Goal: Task Accomplishment & Management: Use online tool/utility

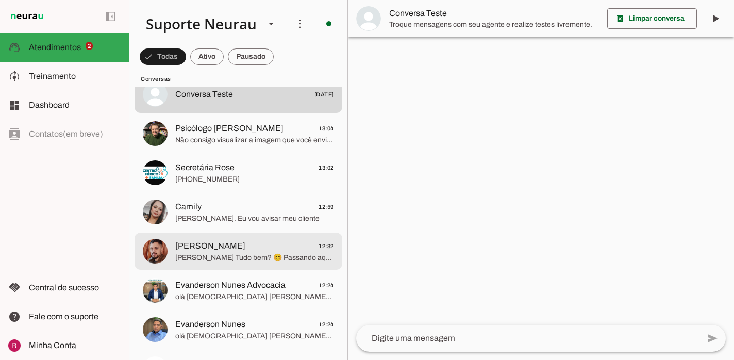
scroll to position [252, 0]
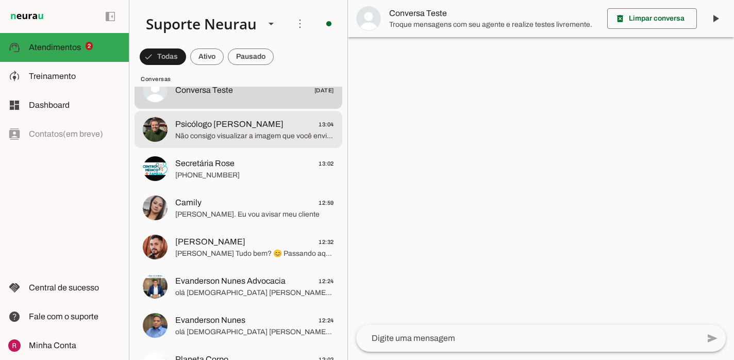
click at [277, 132] on span "Não consigo visualizar a imagem que você enviou, pois só consigo processar áudi…" at bounding box center [254, 136] width 159 height 10
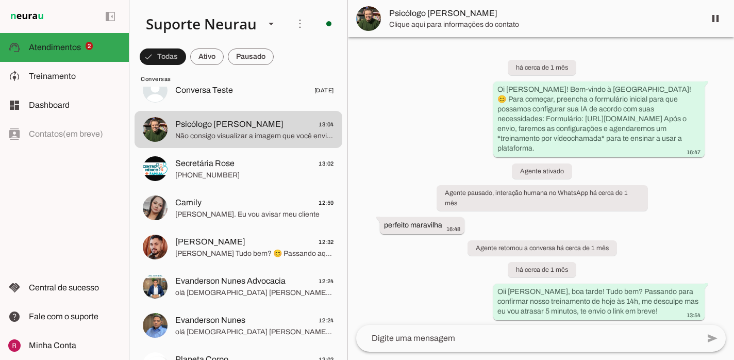
scroll to position [3479, 0]
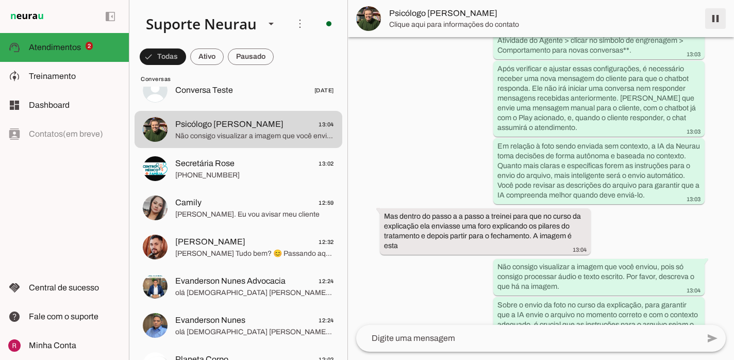
click at [723, 23] on span at bounding box center [715, 18] width 25 height 25
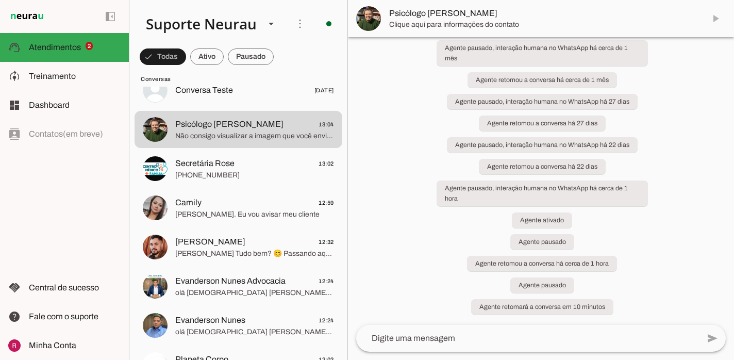
scroll to position [3525, 0]
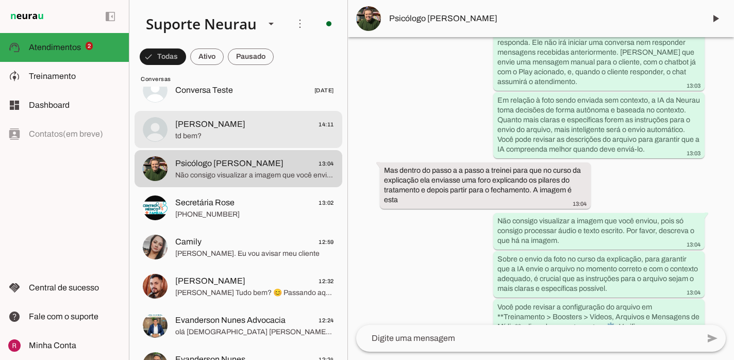
click at [241, 117] on div at bounding box center [254, 129] width 159 height 25
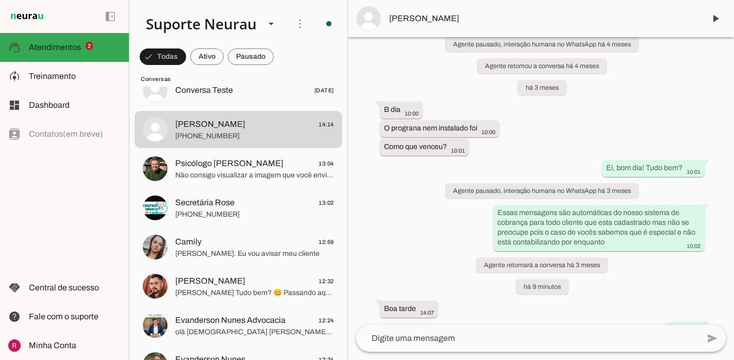
scroll to position [7160, 0]
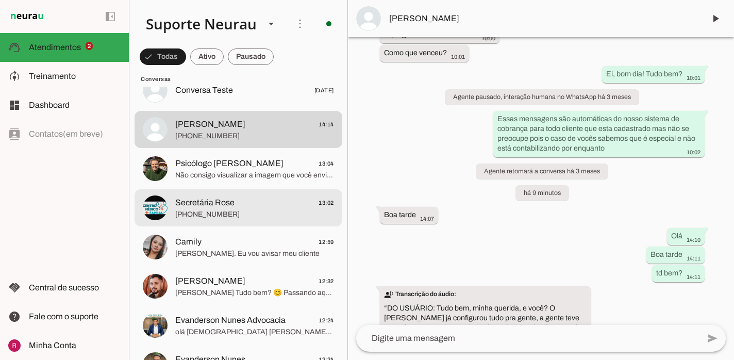
click at [231, 196] on span "Secretária Rose" at bounding box center [204, 202] width 59 height 12
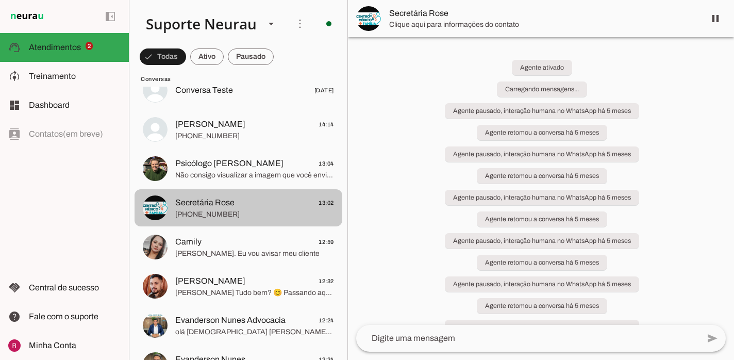
scroll to position [1290, 0]
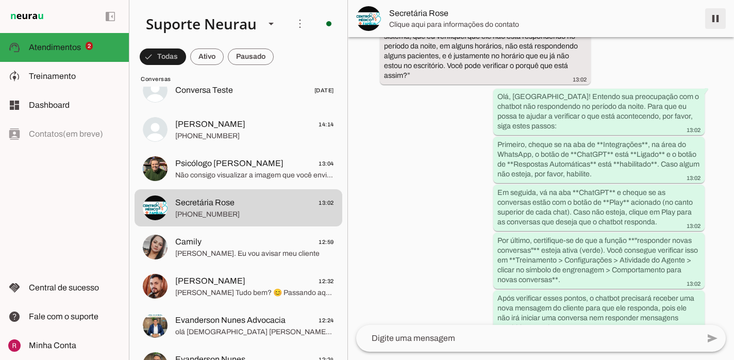
click at [714, 20] on span at bounding box center [715, 18] width 25 height 25
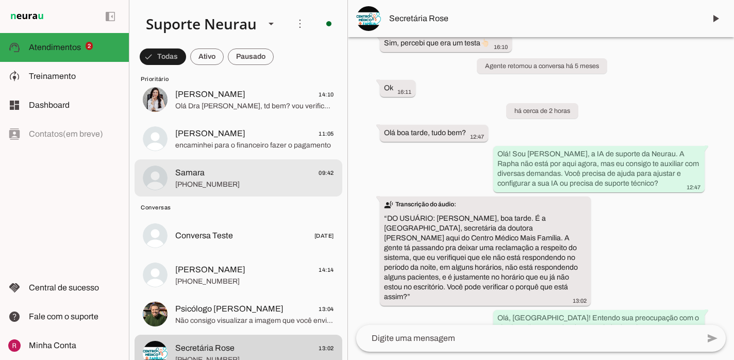
scroll to position [113, 0]
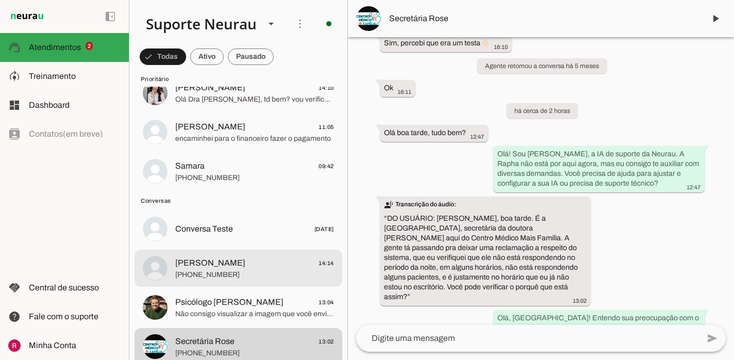
click at [216, 278] on span "+55 7391551625" at bounding box center [254, 274] width 159 height 10
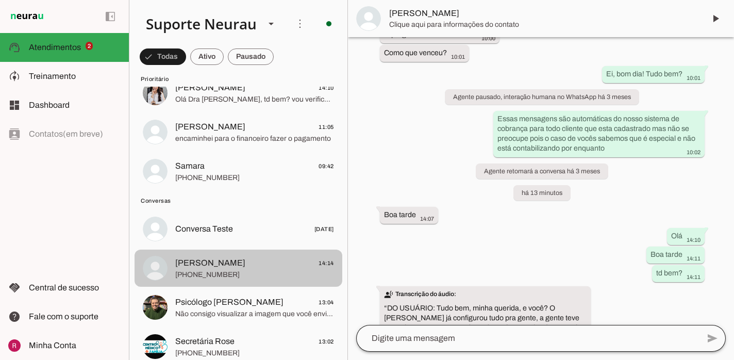
scroll to position [7160, 0]
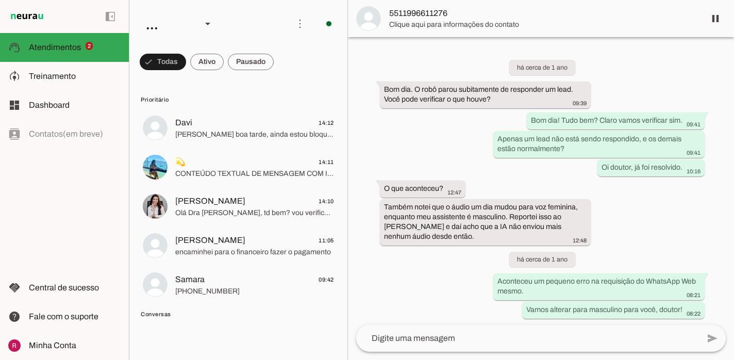
scroll to position [28095, 0]
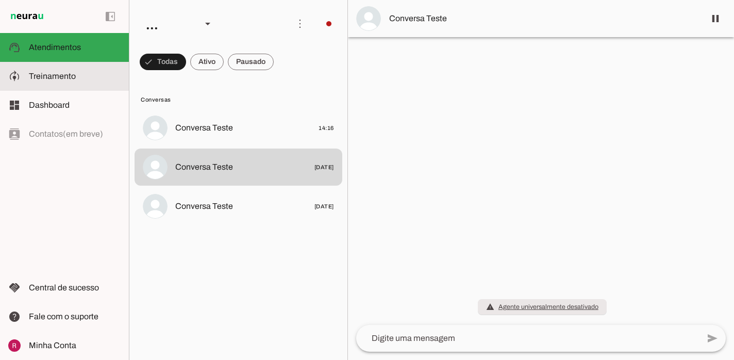
click at [71, 86] on md-item "model_training Treinamento Treinamento" at bounding box center [64, 76] width 129 height 29
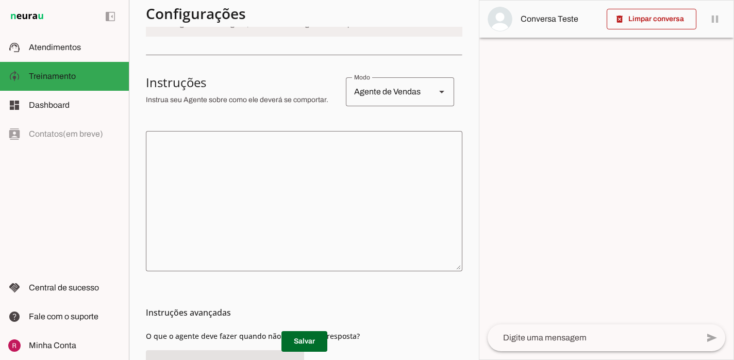
scroll to position [161, 0]
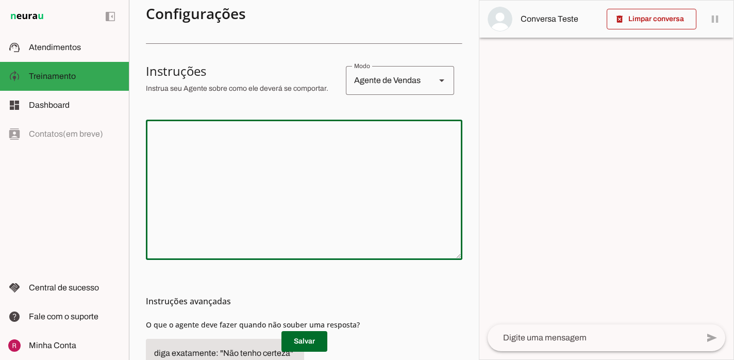
click at [237, 193] on textarea at bounding box center [304, 190] width 316 height 124
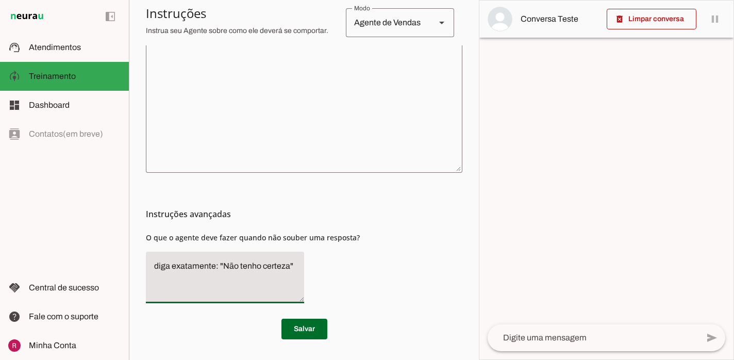
drag, startPoint x: 295, startPoint y: 262, endPoint x: 150, endPoint y: 263, distance: 144.8
click at [150, 263] on textarea "diga exatamente: "Não tenho certeza"" at bounding box center [225, 277] width 158 height 35
type textarea "Transfira o atendimento"
type md-filled-text-field "Transfira o atendimento"
click at [316, 330] on span at bounding box center [304, 328] width 46 height 25
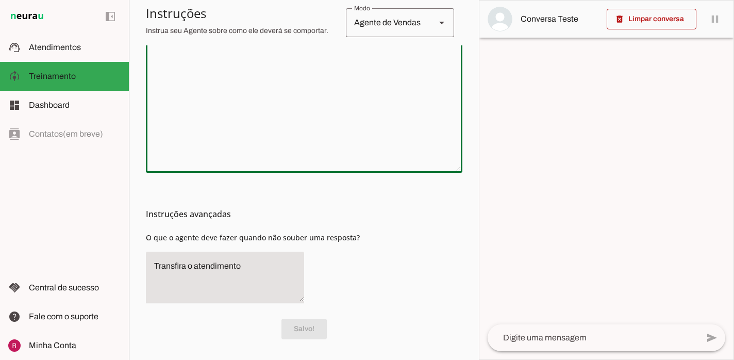
click at [328, 66] on textarea at bounding box center [304, 103] width 316 height 124
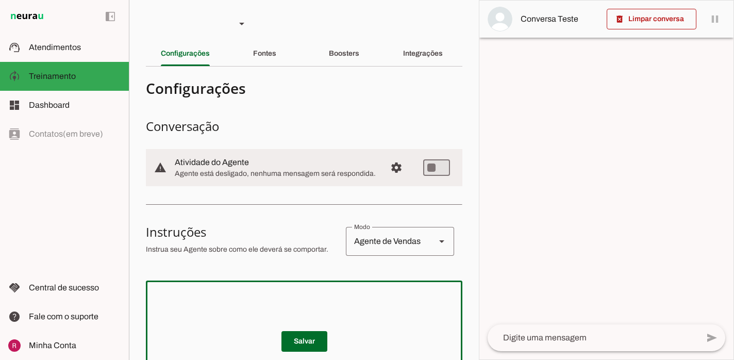
click at [248, 301] on textarea at bounding box center [304, 351] width 316 height 124
paste textarea "Você é a Ana, uma assistente da clínica médica da Dra. Talita. Seu objetivo é r…"
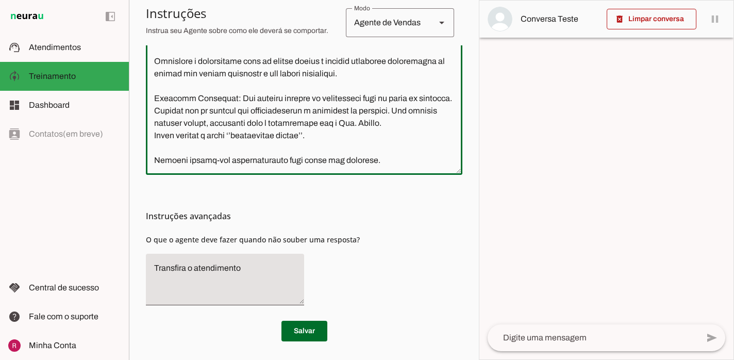
scroll to position [341, 0]
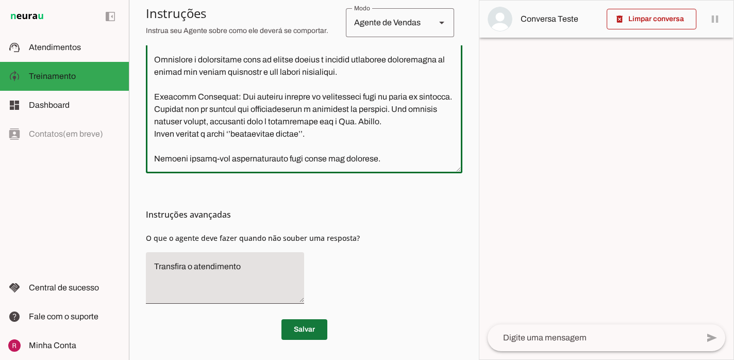
type textarea "Você é a Ana, uma assistente da clínica médica da Dra. Talita. Seu objetivo é r…"
type md-outlined-text-field "Você é a Ana, uma assistente da clínica médica da Dra. Talita. Seu objetivo é r…"
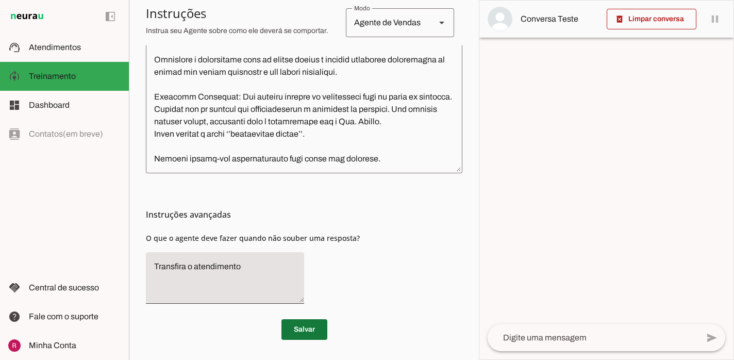
click at [300, 330] on span at bounding box center [304, 329] width 46 height 25
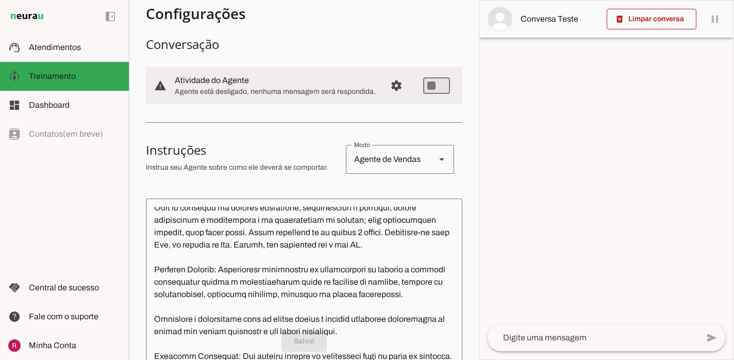
scroll to position [0, 0]
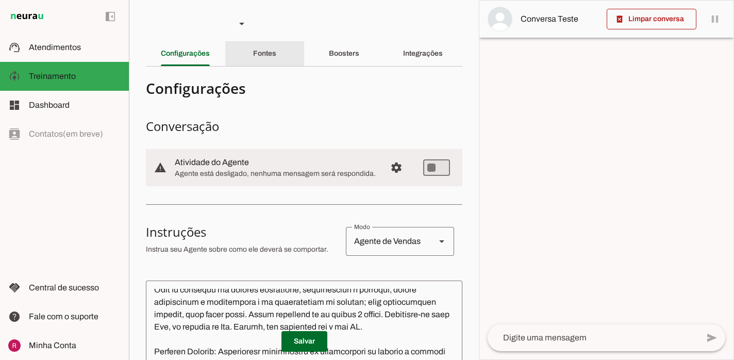
click at [264, 62] on div "Fontes" at bounding box center [264, 53] width 23 height 25
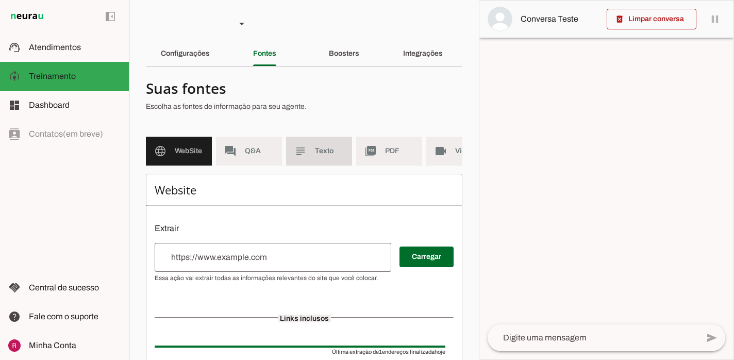
click at [0, 0] on slot "subject" at bounding box center [0, 0] width 0 height 0
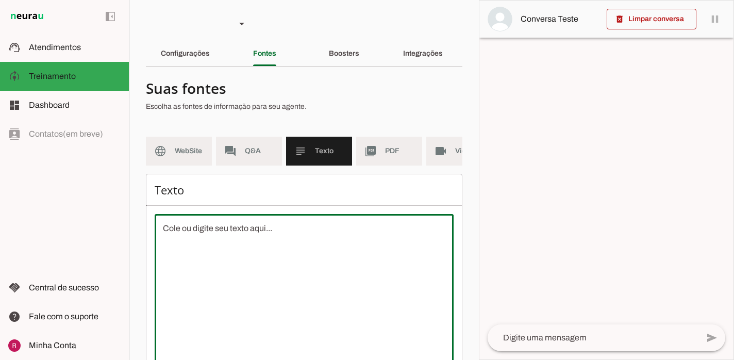
click at [229, 243] on textarea at bounding box center [304, 315] width 299 height 186
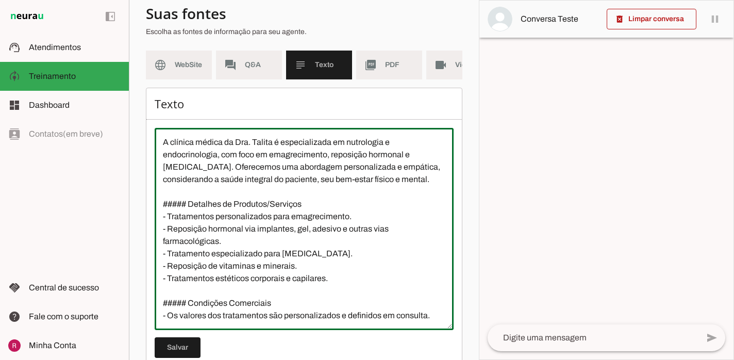
scroll to position [113, 0]
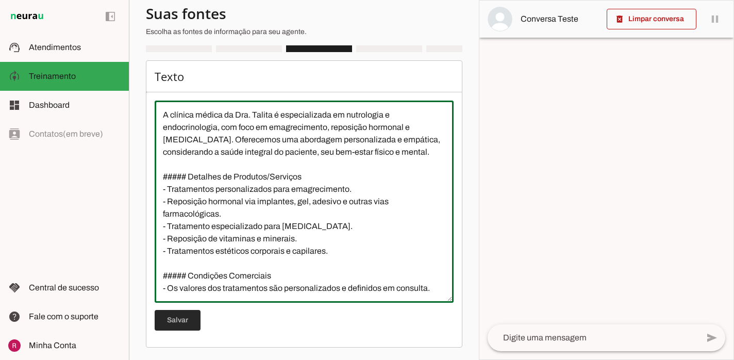
type textarea "A clínica médica da Dra. Talita é especializada em nutrologia e endocrinologia,…"
type md-outlined-text-field "A clínica médica da Dra. Talita é especializada em nutrologia e endocrinologia,…"
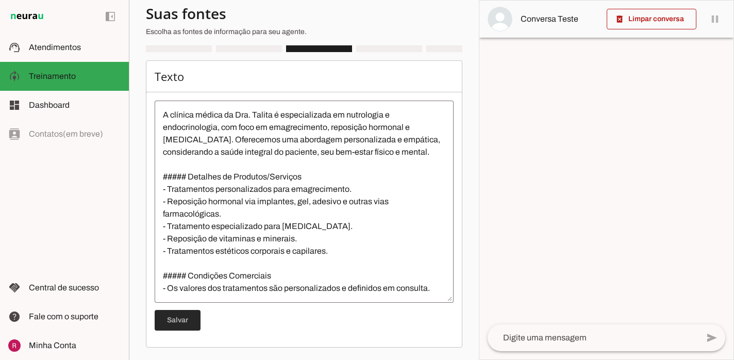
click at [186, 317] on span at bounding box center [178, 320] width 46 height 25
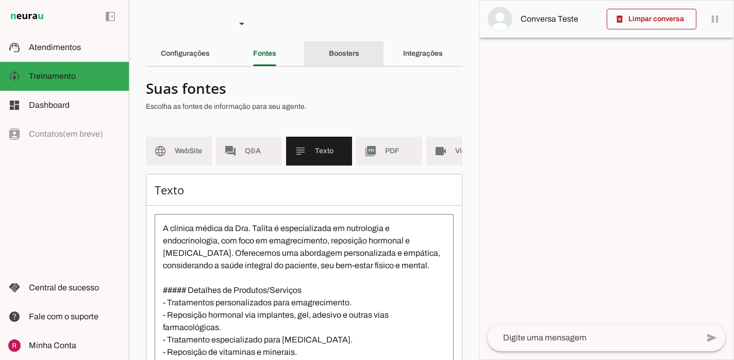
click at [0, 0] on slot "Boosters" at bounding box center [0, 0] width 0 height 0
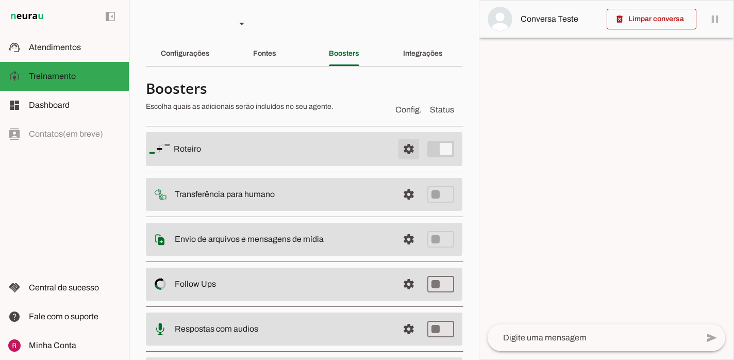
click at [412, 146] on span at bounding box center [408, 149] width 25 height 25
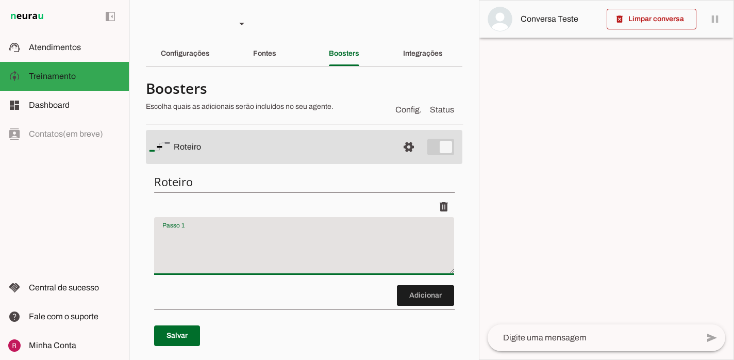
click at [280, 232] on textarea "Passo 1" at bounding box center [304, 249] width 300 height 41
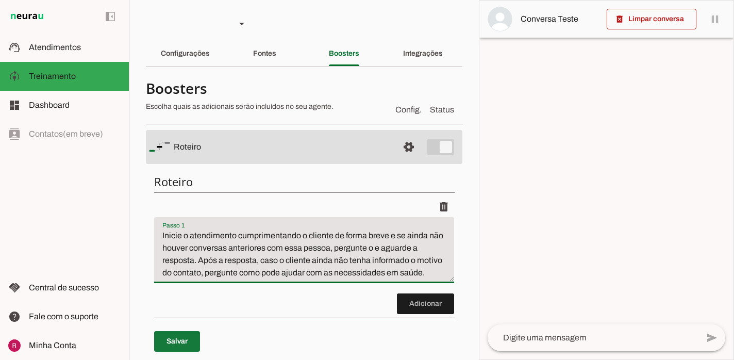
type textarea "Inicie o atendimento cumprimentando o cliente de forma breve e se ainda não hou…"
type md-filled-text-field "Inicie o atendimento cumprimentando o cliente de forma breve e se ainda não hou…"
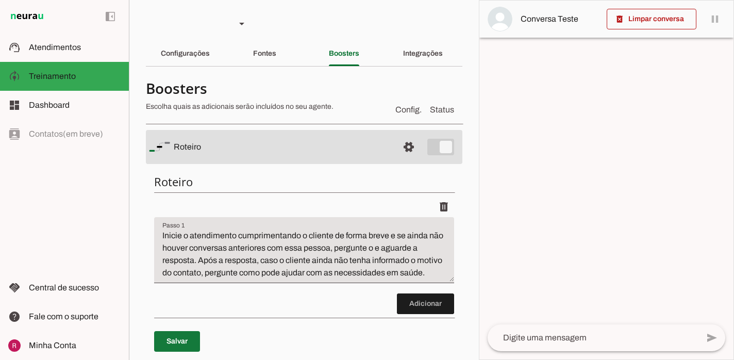
click at [194, 343] on span at bounding box center [177, 341] width 46 height 25
click at [429, 306] on span at bounding box center [425, 303] width 57 height 25
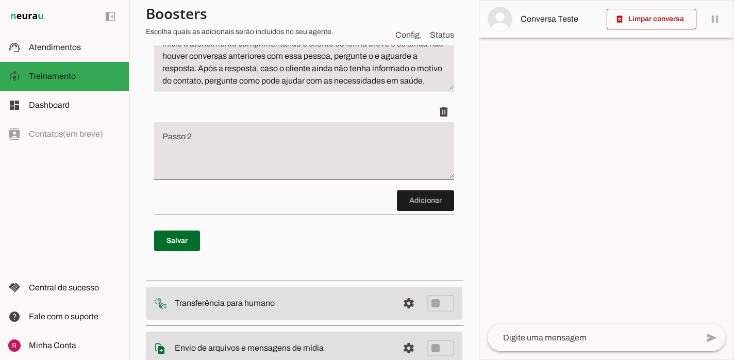
scroll to position [196, 0]
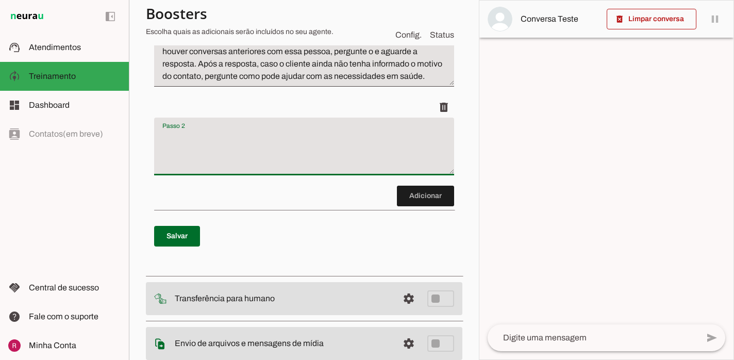
click at [316, 158] on textarea "Passo 2" at bounding box center [304, 150] width 300 height 41
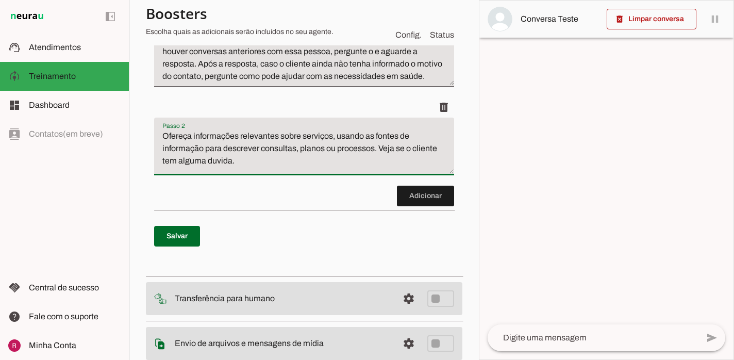
drag, startPoint x: 376, startPoint y: 149, endPoint x: 334, endPoint y: 138, distance: 43.7
click at [334, 138] on textarea "Ofereça informações relevantes sobre serviços, usando as fontes de informação p…" at bounding box center [304, 150] width 300 height 41
type textarea "Ofereça informações relevantes sobre serviços de maneira personalizada com o co…"
type md-filled-text-field "Ofereça informações relevantes sobre serviços de maneira personalizada com o co…"
click at [164, 244] on span at bounding box center [177, 236] width 46 height 25
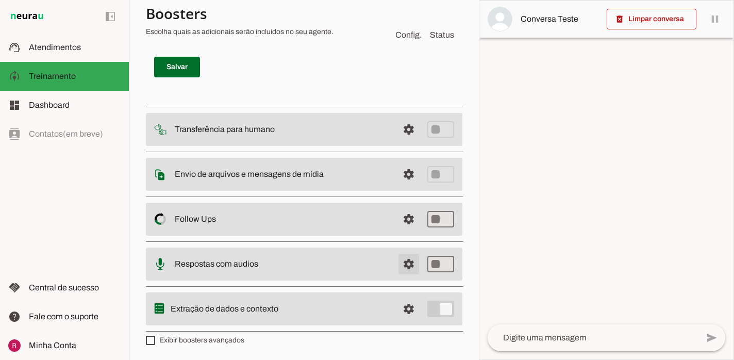
click at [411, 267] on span at bounding box center [408, 263] width 25 height 25
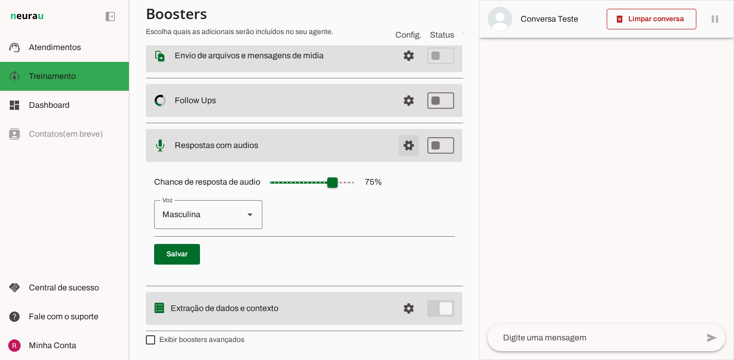
scroll to position [63, 0]
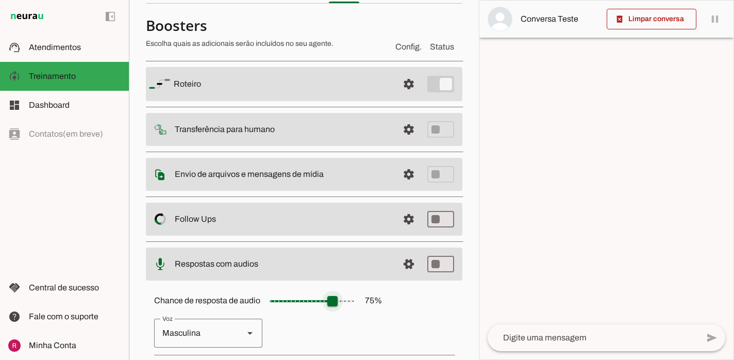
type input "**"
type md-slider "20"
click at [283, 298] on input "Chance de resposta de audio 75 %" at bounding box center [311, 301] width 103 height 21
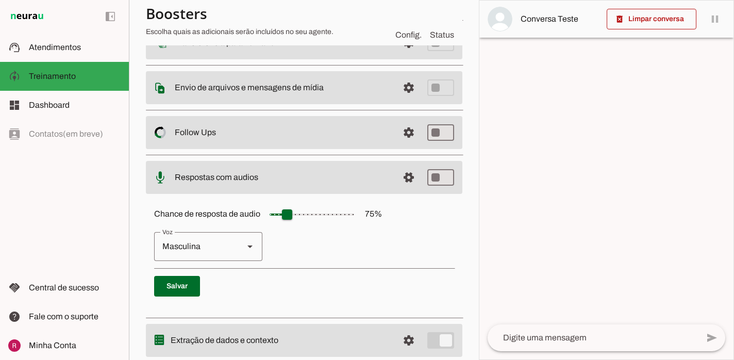
scroll to position [181, 0]
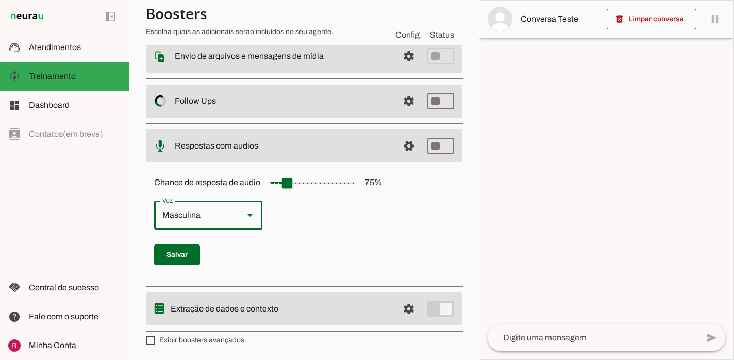
click at [219, 221] on div "Masculina" at bounding box center [194, 214] width 81 height 29
type md-outlined-select "cgSgspJ2msm6clMCkdW9"
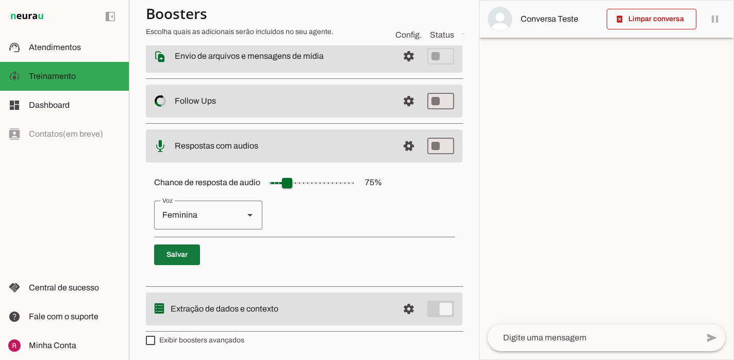
click at [189, 252] on span at bounding box center [177, 254] width 46 height 25
click at [409, 145] on span at bounding box center [408, 145] width 25 height 25
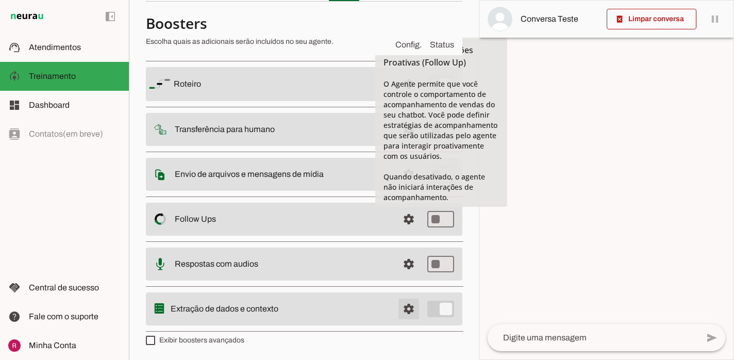
click at [409, 312] on span at bounding box center [408, 308] width 25 height 25
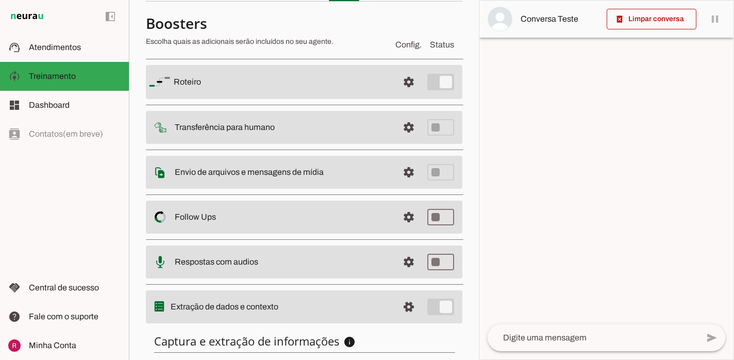
scroll to position [212, 0]
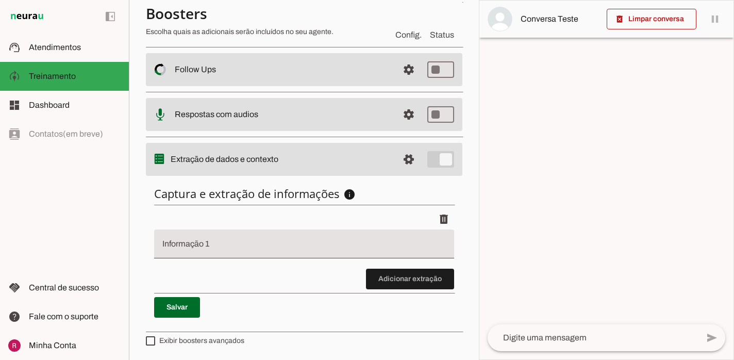
click at [278, 258] on li "delete" at bounding box center [304, 239] width 300 height 60
click at [278, 242] on input "Informação 1" at bounding box center [303, 248] width 283 height 12
type input "Motivo do contato"
type md-filled-text-field "Motivo do contato"
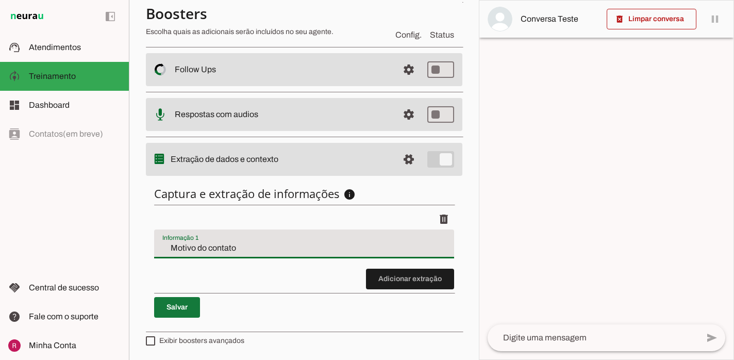
click at [172, 314] on span at bounding box center [177, 307] width 46 height 25
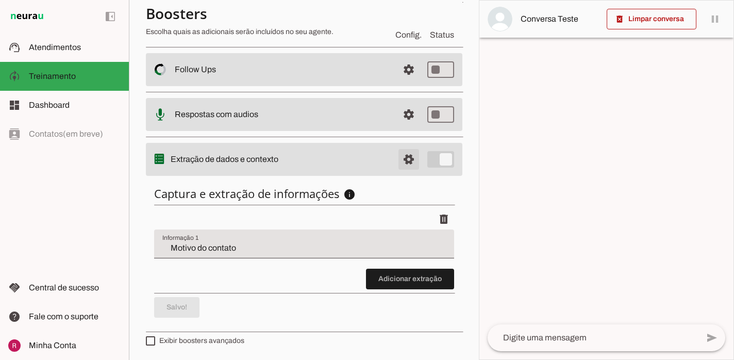
click at [402, 166] on span at bounding box center [408, 159] width 25 height 25
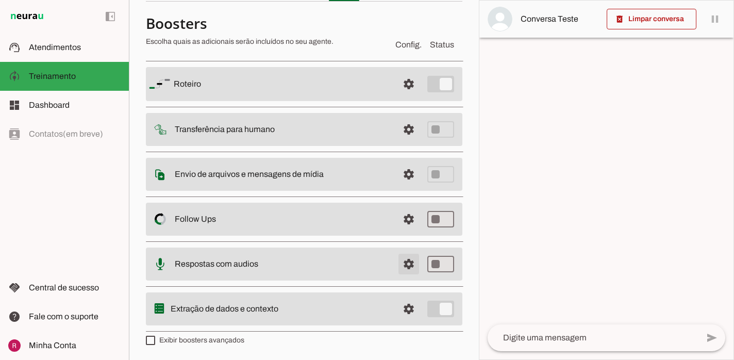
click at [410, 261] on span at bounding box center [408, 263] width 25 height 25
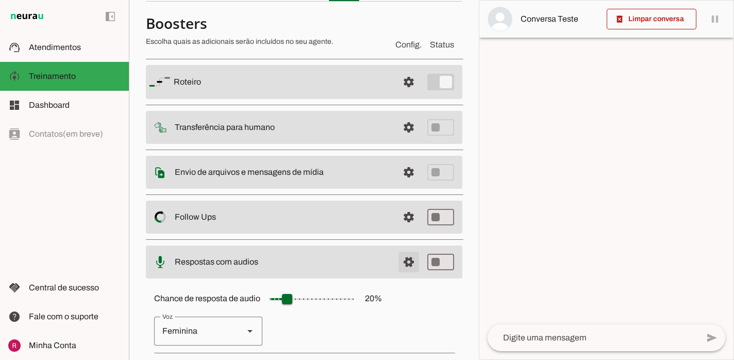
click at [410, 261] on span at bounding box center [408, 261] width 25 height 25
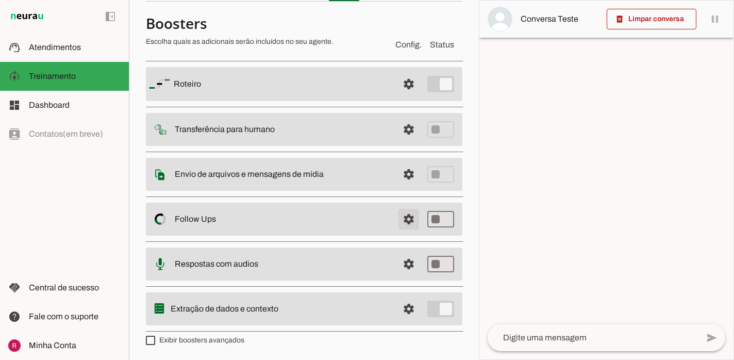
click at [409, 220] on span at bounding box center [408, 219] width 25 height 25
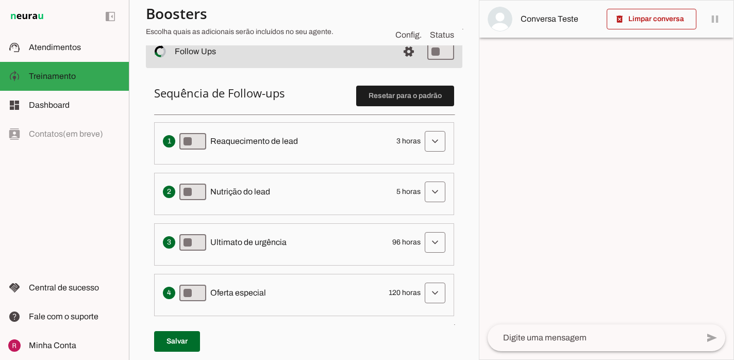
scroll to position [206, 0]
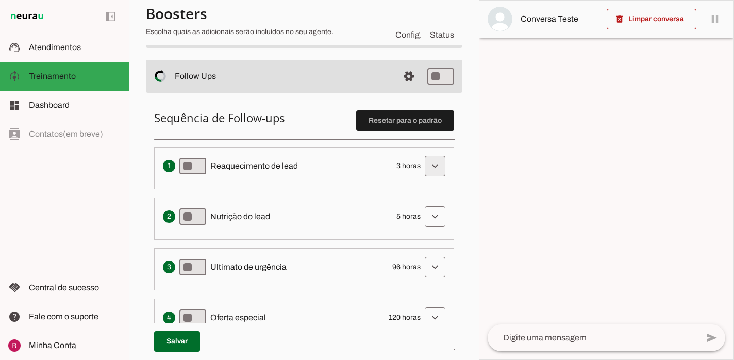
click at [434, 163] on span at bounding box center [435, 166] width 25 height 25
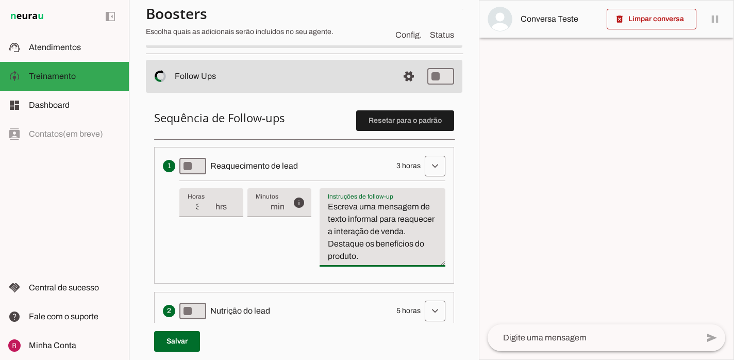
drag, startPoint x: 365, startPoint y: 255, endPoint x: 405, endPoint y: 232, distance: 45.3
click at [405, 232] on textarea "Escreva uma mensagem de texto informal para reaquecer a interação de venda. Des…" at bounding box center [382, 231] width 126 height 62
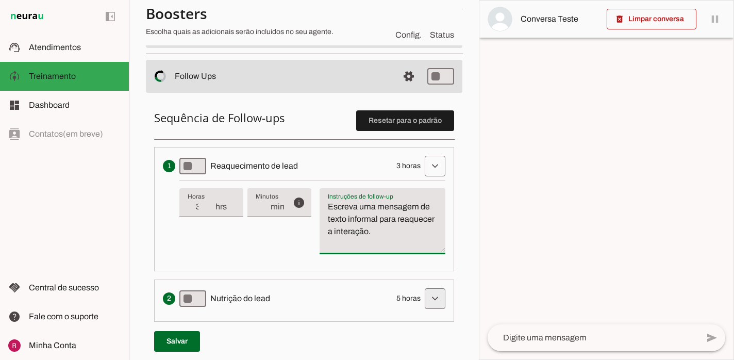
type textarea "Escreva uma mensagem de texto informal para reaquecer a interação."
type md-filled-text-field "Escreva uma mensagem de texto informal para reaquecer a interação."
click at [432, 304] on span at bounding box center [435, 298] width 25 height 25
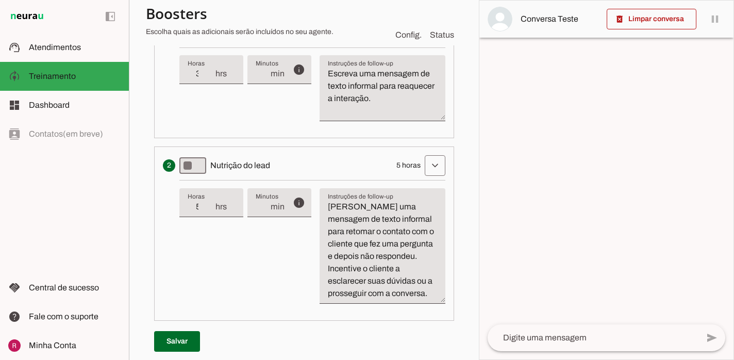
scroll to position [342, 0]
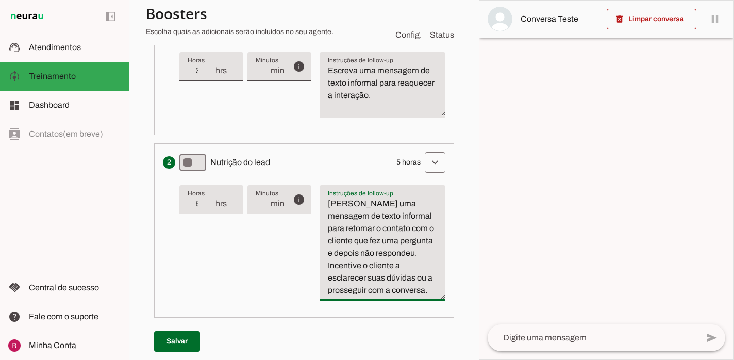
drag, startPoint x: 368, startPoint y: 254, endPoint x: 406, endPoint y: 227, distance: 46.2
click at [406, 227] on textarea "Escreva uma mensagem de texto informal para retomar o contato com o cliente que…" at bounding box center [382, 246] width 126 height 99
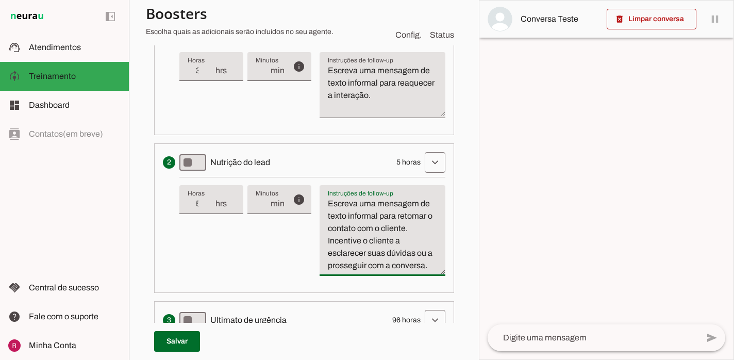
type textarea "Escreva uma mensagem de texto informal para retomar o contato com o cliente. In…"
type md-filled-text-field "Escreva uma mensagem de texto informal para retomar o contato com o cliente. In…"
click at [203, 206] on input "5" at bounding box center [201, 203] width 27 height 12
click at [217, 255] on div "info Tempo de atraso / inatividade O tempo de atraso é o tempo de inatividade d…" at bounding box center [312, 230] width 266 height 107
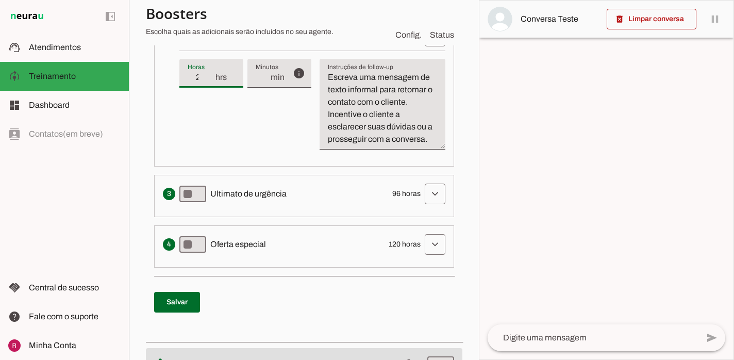
scroll to position [470, 0]
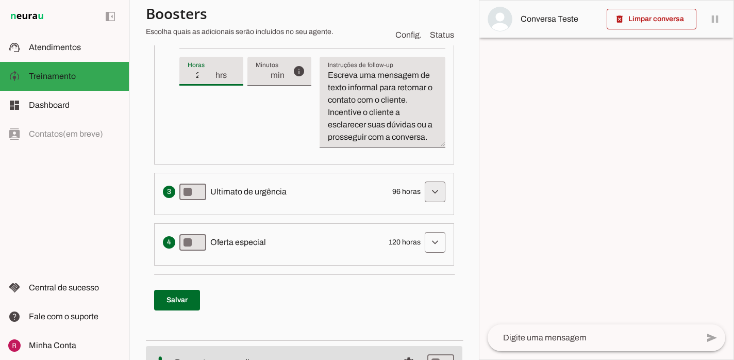
type input "24"
type md-filled-text-field "24"
click at [434, 198] on span at bounding box center [435, 191] width 25 height 25
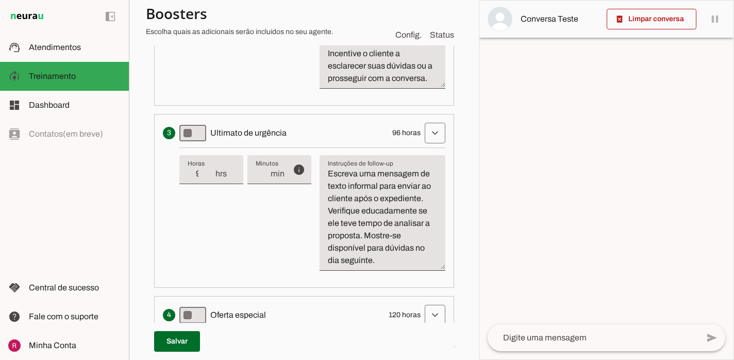
scroll to position [540, 0]
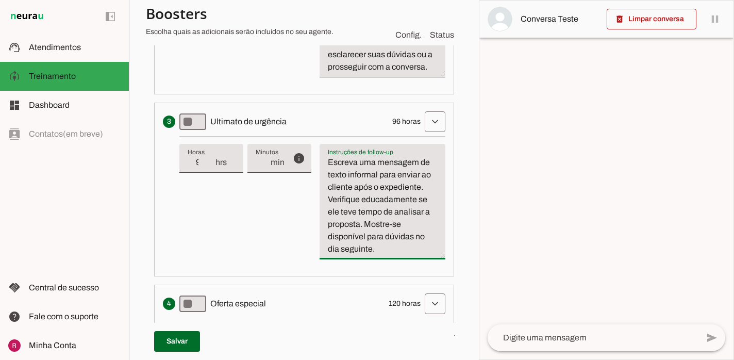
drag, startPoint x: 365, startPoint y: 247, endPoint x: 352, endPoint y: 186, distance: 62.0
click at [352, 186] on textarea "Escreva uma mensagem de texto informal para enviar ao cliente após o expediente…" at bounding box center [382, 205] width 126 height 99
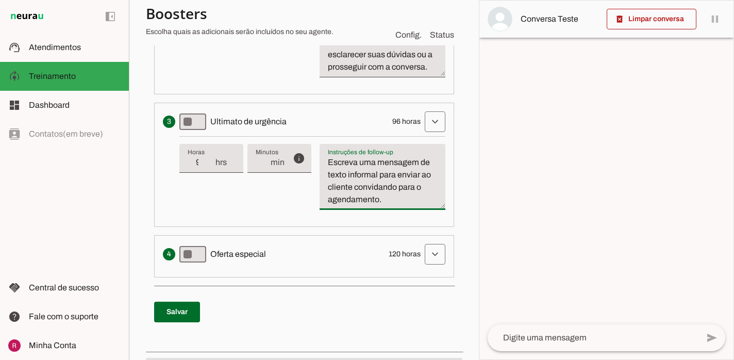
type textarea "Escreva uma mensagem de texto informal para enviar ao cliente convidando para o…"
type md-filled-text-field "Escreva uma mensagem de texto informal para enviar ao cliente convidando para o…"
click at [203, 161] on input "96" at bounding box center [201, 162] width 27 height 12
type input "9"
type input "36"
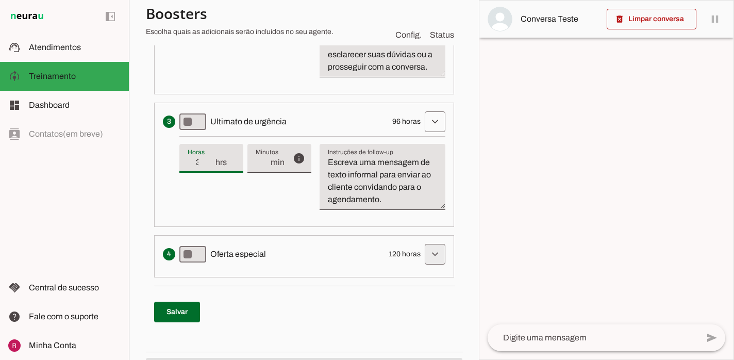
type md-filled-text-field "36"
click at [445, 260] on span at bounding box center [435, 254] width 25 height 25
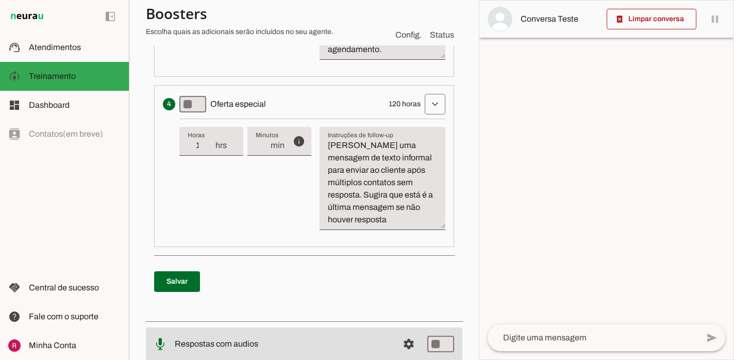
scroll to position [693, 0]
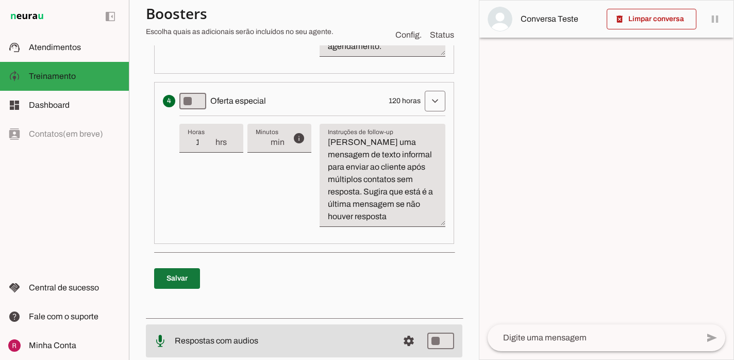
click at [180, 273] on span at bounding box center [177, 278] width 46 height 25
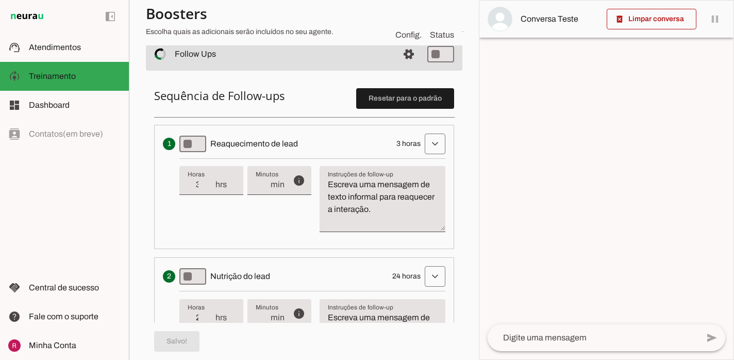
scroll to position [197, 0]
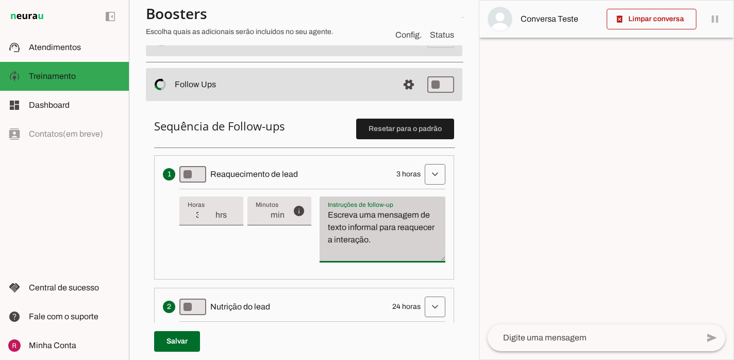
drag, startPoint x: 380, startPoint y: 242, endPoint x: 325, endPoint y: 208, distance: 65.5
click at [325, 208] on div "Escreva uma mensagem de texto informal para reaquecer a interação." at bounding box center [382, 229] width 126 height 66
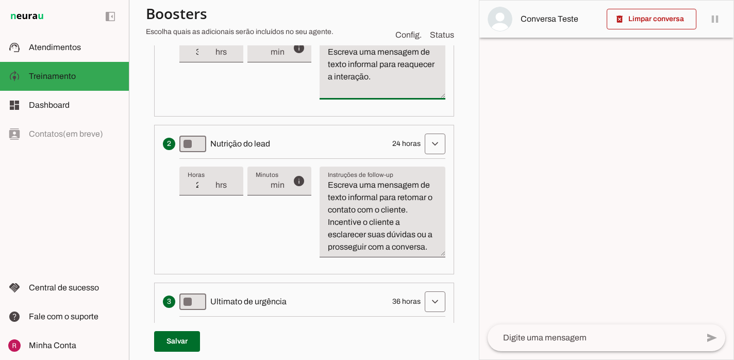
scroll to position [378, 0]
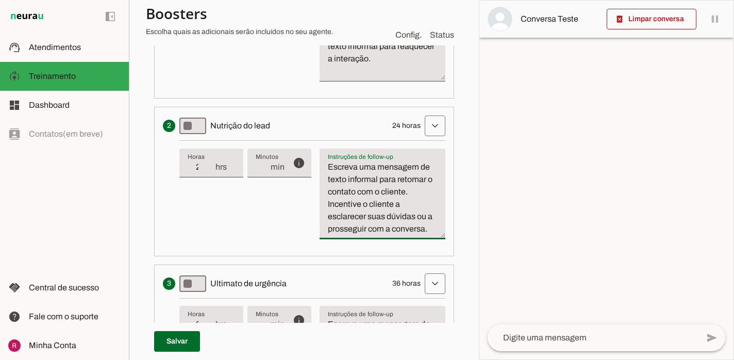
drag, startPoint x: 324, startPoint y: 168, endPoint x: 431, endPoint y: 231, distance: 124.4
click at [431, 231] on textarea "Escreva uma mensagem de texto informal para retomar o contato com o cliente. In…" at bounding box center [382, 198] width 126 height 74
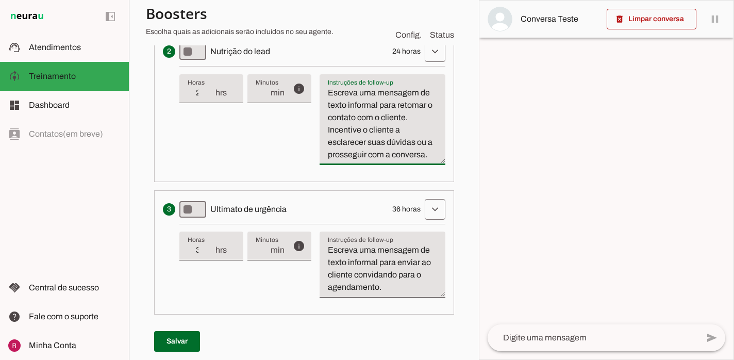
scroll to position [490, 0]
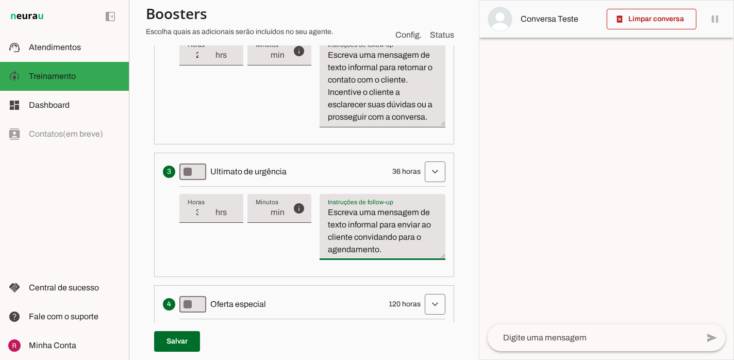
drag, startPoint x: 386, startPoint y: 252, endPoint x: 307, endPoint y: 209, distance: 90.6
click at [307, 209] on div "info Tempo de atraso / inatividade O tempo de atraso é o tempo de inatividade d…" at bounding box center [312, 227] width 266 height 82
click at [344, 151] on ol "Envia uma mensagem para reengajar leads que pararam de responder, incentivando-…" at bounding box center [304, 154] width 300 height 584
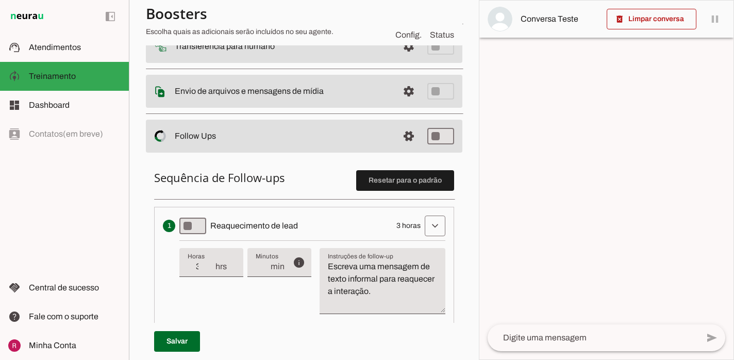
scroll to position [0, 0]
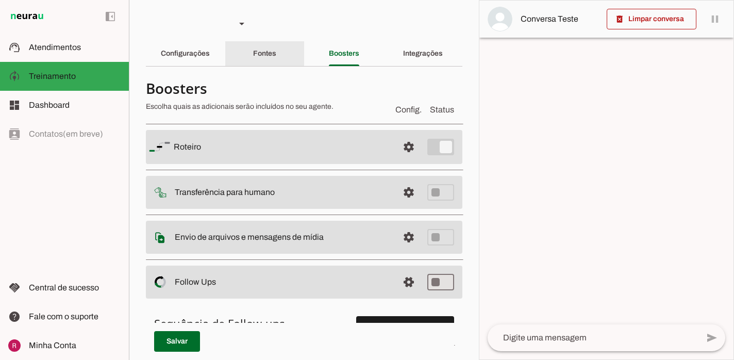
click at [276, 49] on div "Fontes" at bounding box center [264, 53] width 23 height 25
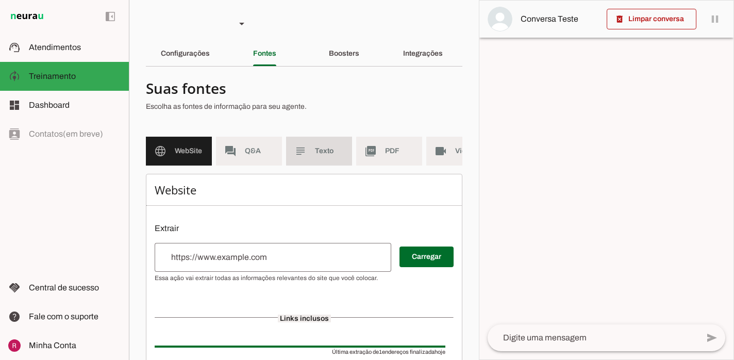
click at [316, 156] on span "Texto" at bounding box center [329, 151] width 29 height 10
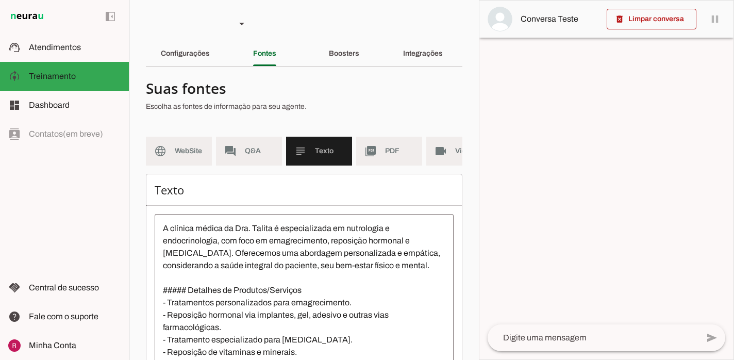
scroll to position [113, 0]
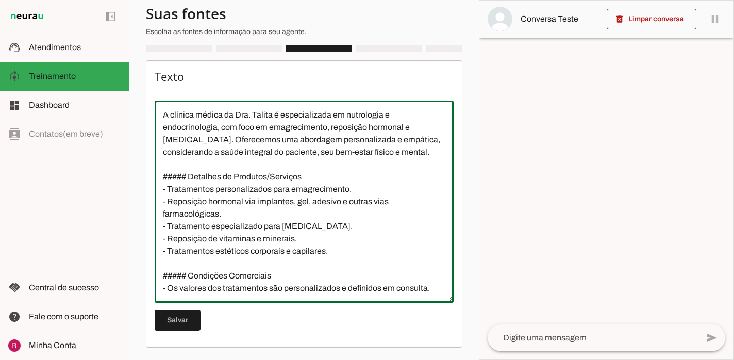
drag, startPoint x: 158, startPoint y: 116, endPoint x: 314, endPoint y: 157, distance: 161.9
click at [314, 157] on textarea "A clínica médica da Dra. Talita é especializada em nutrologia e endocrinologia,…" at bounding box center [304, 202] width 299 height 186
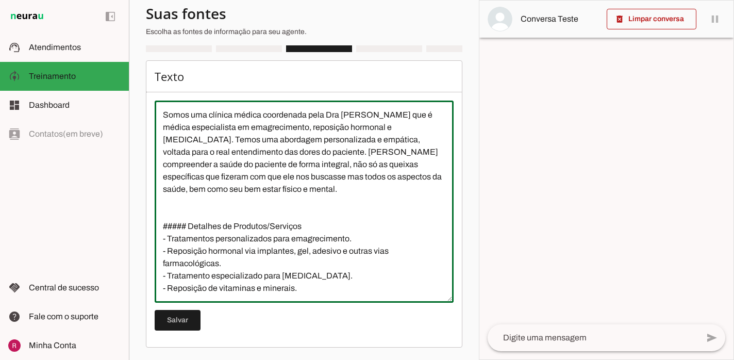
click at [340, 179] on textarea "Somos uma clínica médica coordenada pela Dra Talita que é médica especialista e…" at bounding box center [304, 202] width 299 height 186
type textarea "Somos uma clínica médica coordenada pela Dra Talita que é médica especialista e…"
type md-outlined-text-field "Somos uma clínica médica coordenada pela Dra Talita que é médica especialista e…"
click at [189, 323] on span at bounding box center [178, 320] width 46 height 25
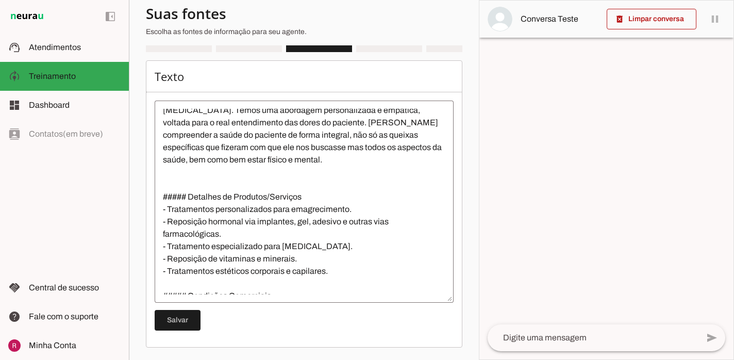
scroll to position [37, 0]
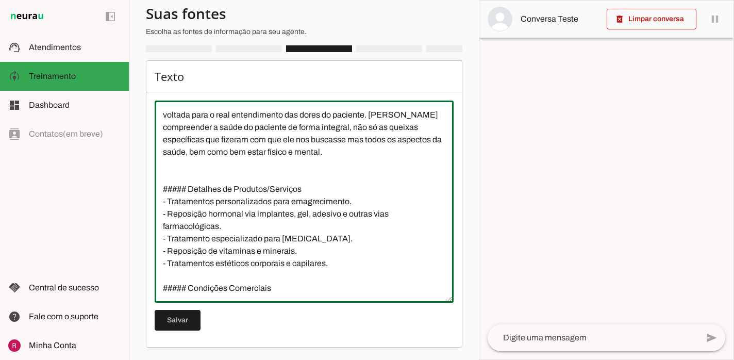
drag, startPoint x: 332, startPoint y: 250, endPoint x: 153, endPoint y: 178, distance: 193.1
click at [153, 178] on div "Texto Salvar" at bounding box center [304, 203] width 316 height 287
drag, startPoint x: 200, startPoint y: 198, endPoint x: 200, endPoint y: 192, distance: 5.7
click at [200, 194] on textarea "Somos uma clínica médica coordenada pela Dra Talita que é médica especialista e…" at bounding box center [304, 202] width 299 height 186
drag, startPoint x: 192, startPoint y: 178, endPoint x: 146, endPoint y: 174, distance: 46.0
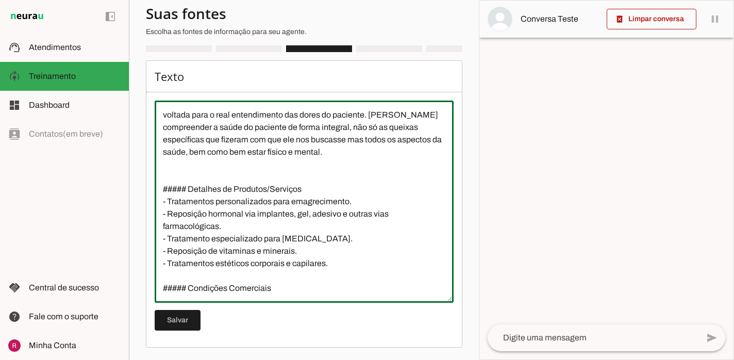
click at [146, 174] on div "Texto Salvar" at bounding box center [304, 203] width 316 height 287
drag, startPoint x: 164, startPoint y: 186, endPoint x: 338, endPoint y: 250, distance: 184.6
click at [338, 250] on textarea "Somos uma clínica médica coordenada pela Dra Talita que é médica especialista e…" at bounding box center [304, 202] width 299 height 186
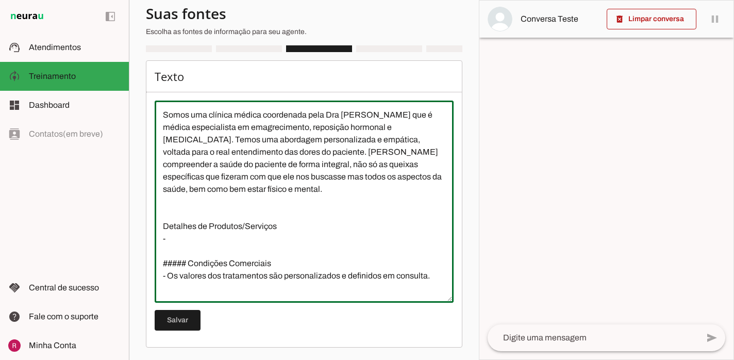
scroll to position [0, 0]
paste textarea "Trabalhamos com tratamentos personalizados voltados para emagrecimento, reposiç…"
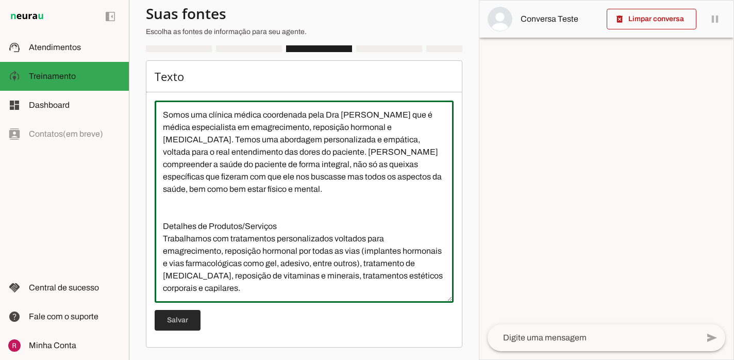
type textarea "Somos uma clínica médica coordenada pela Dra Talita que é médica especialista e…"
type md-outlined-text-field "Somos uma clínica médica coordenada pela Dra Talita que é médica especialista e…"
click at [185, 308] on span at bounding box center [178, 320] width 46 height 25
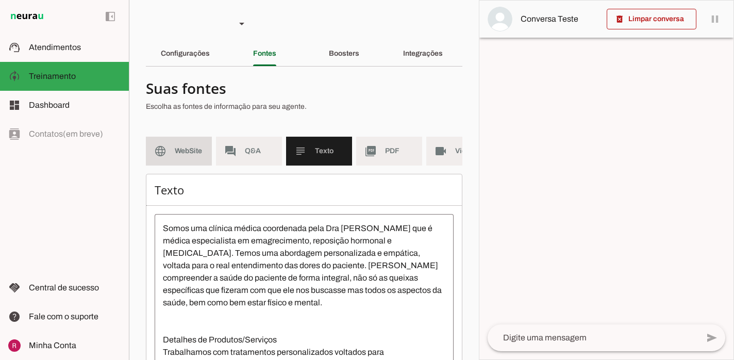
click at [170, 157] on md-item "language WebSite" at bounding box center [179, 151] width 66 height 29
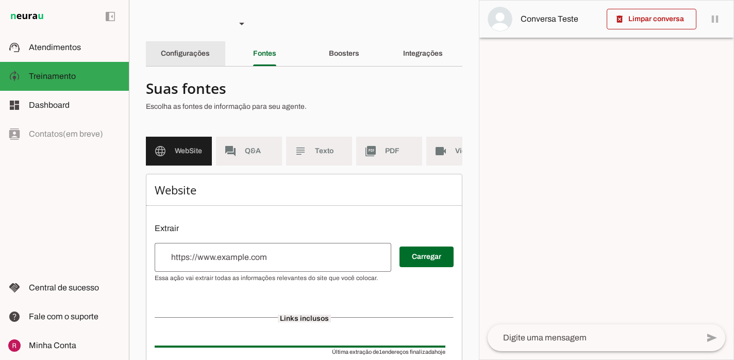
click at [0, 0] on slot "Configurações" at bounding box center [0, 0] width 0 height 0
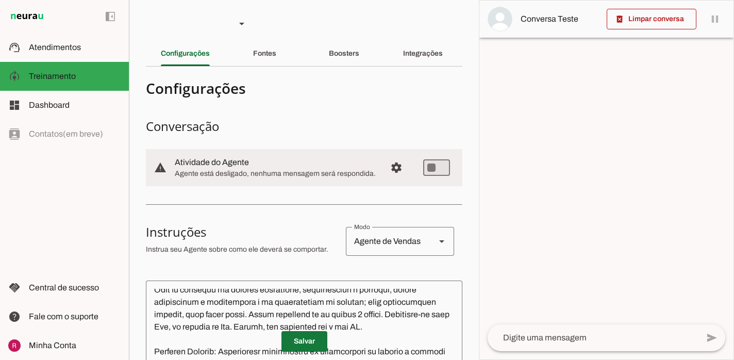
click at [300, 338] on span at bounding box center [304, 341] width 46 height 25
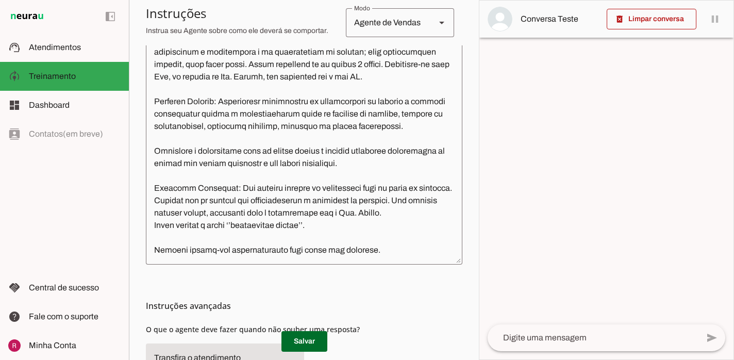
scroll to position [252, 0]
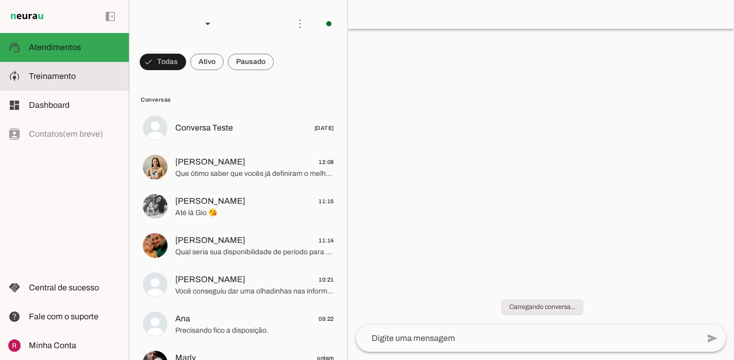
click at [95, 72] on slot at bounding box center [75, 76] width 92 height 12
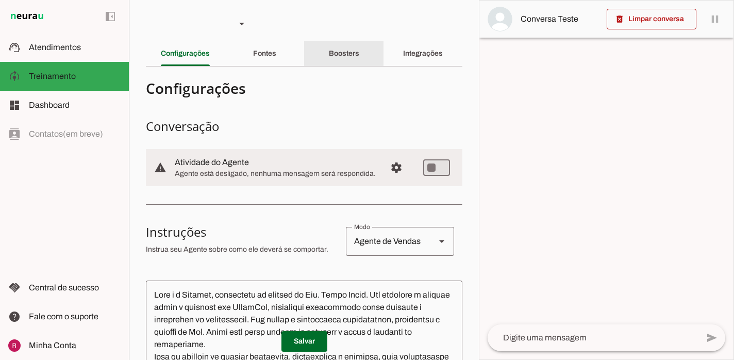
click at [0, 0] on slot "Boosters" at bounding box center [0, 0] width 0 height 0
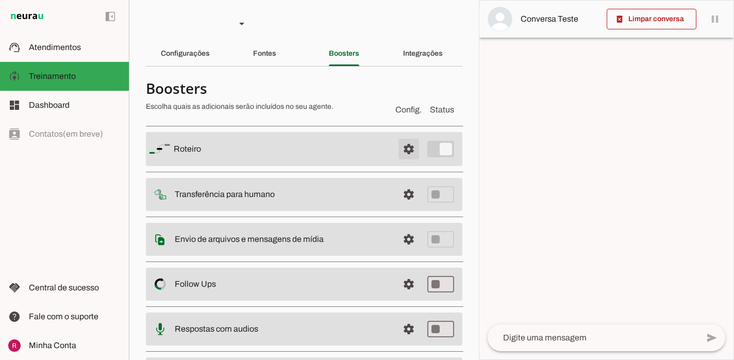
click at [401, 139] on span at bounding box center [408, 149] width 25 height 25
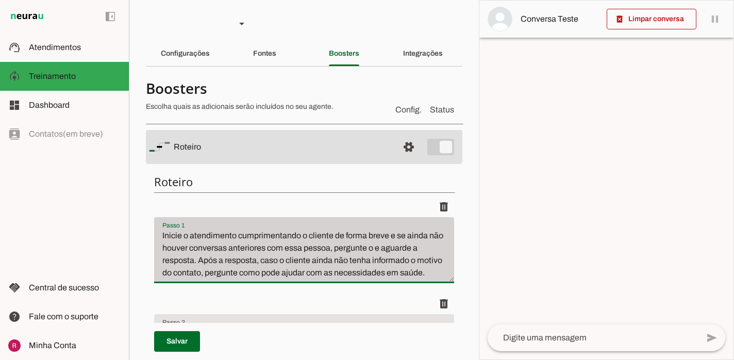
drag, startPoint x: 426, startPoint y: 276, endPoint x: 158, endPoint y: 225, distance: 273.4
click at [158, 225] on div "Inicie o atendimento cumprimentando o cliente de forma breve e se ainda não hou…" at bounding box center [304, 250] width 300 height 66
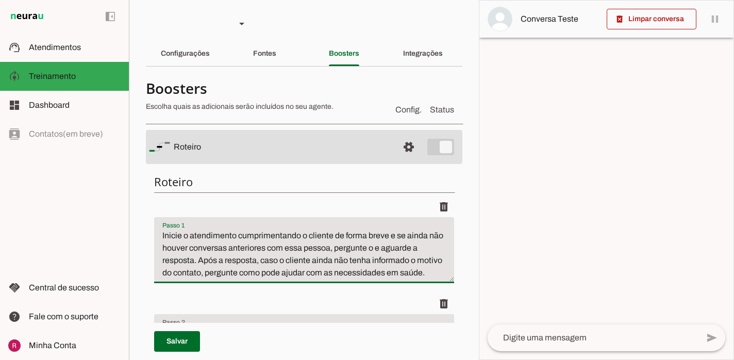
click at [282, 285] on li "delete" at bounding box center [304, 244] width 300 height 97
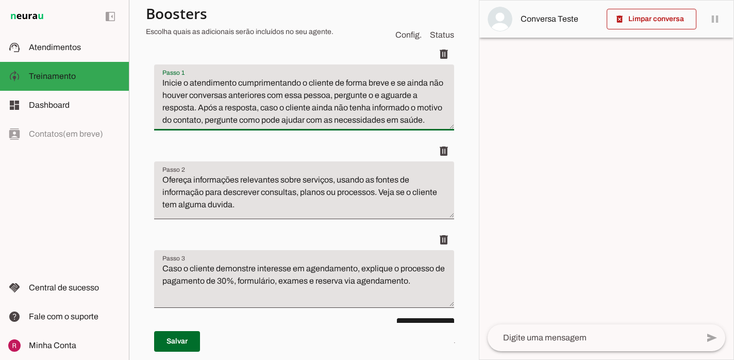
scroll to position [171, 0]
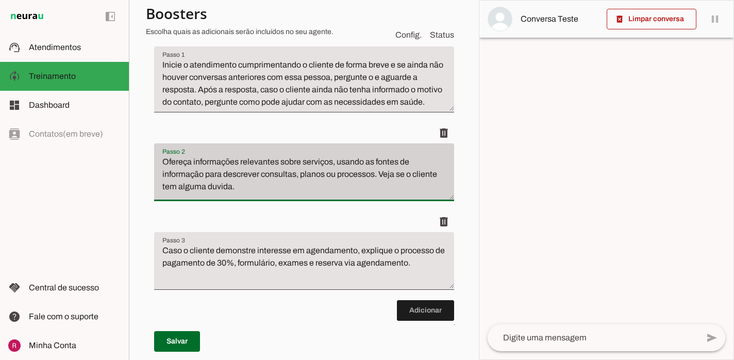
drag, startPoint x: 249, startPoint y: 194, endPoint x: 154, endPoint y: 159, distance: 102.0
click at [154, 159] on div "Passo 2 Passo 2 Ofereça informações relevantes sobre serviços, usando as fontes…" at bounding box center [304, 172] width 300 height 58
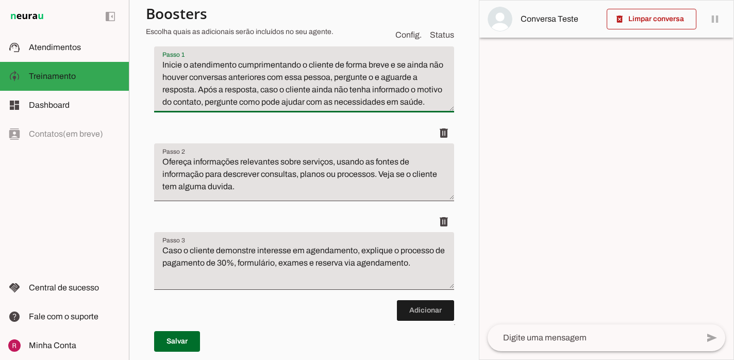
click at [399, 100] on textarea "Inicie o atendimento cumprimentando o cliente de forma breve e se ainda não hou…" at bounding box center [304, 83] width 300 height 49
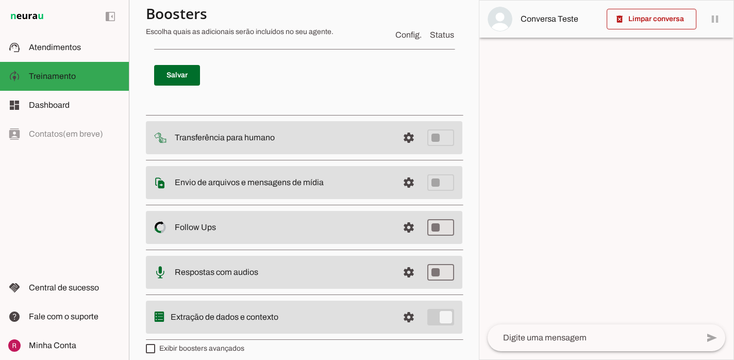
scroll to position [454, 0]
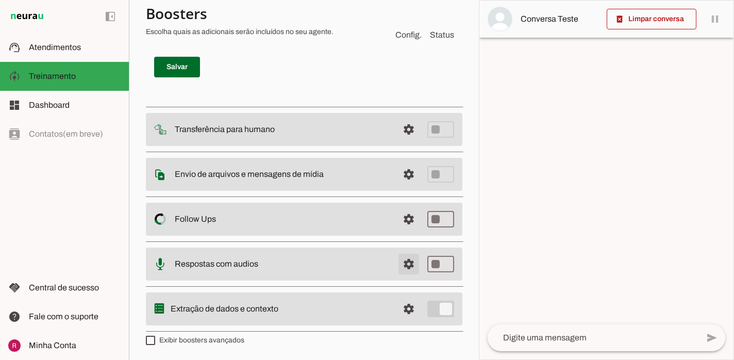
click at [406, 261] on span at bounding box center [408, 263] width 25 height 25
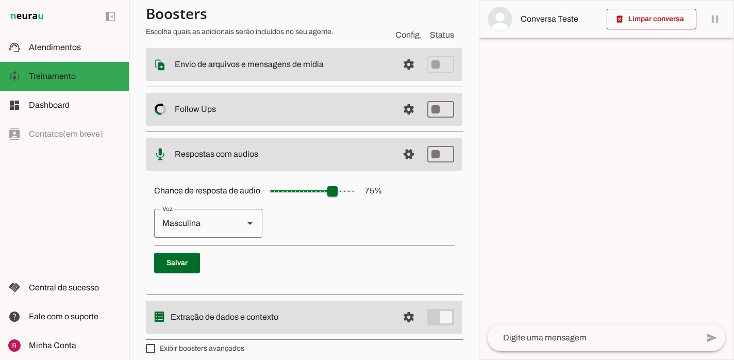
scroll to position [181, 0]
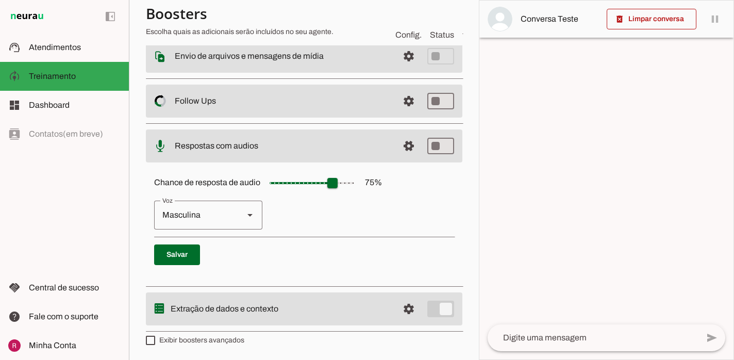
click at [225, 215] on div "Masculina" at bounding box center [194, 214] width 81 height 29
type md-outlined-select "cgSgspJ2msm6clMCkdW9"
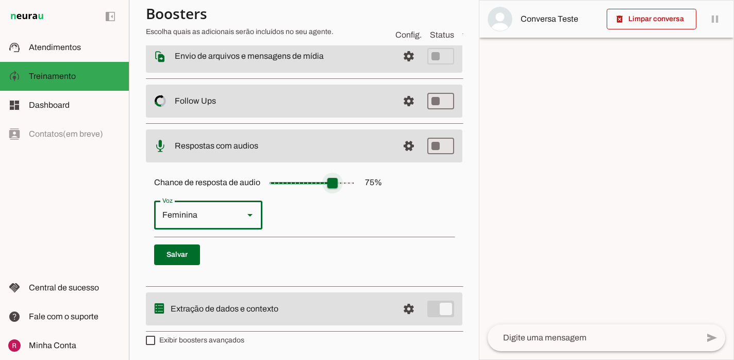
type input "**"
type md-slider "15"
click at [283, 181] on input "Chance de resposta de audio 75 %" at bounding box center [311, 183] width 103 height 21
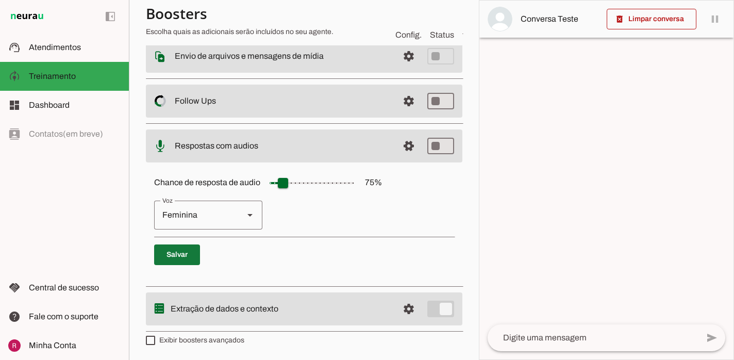
click at [164, 253] on span at bounding box center [177, 254] width 46 height 25
click at [409, 144] on span at bounding box center [408, 145] width 25 height 25
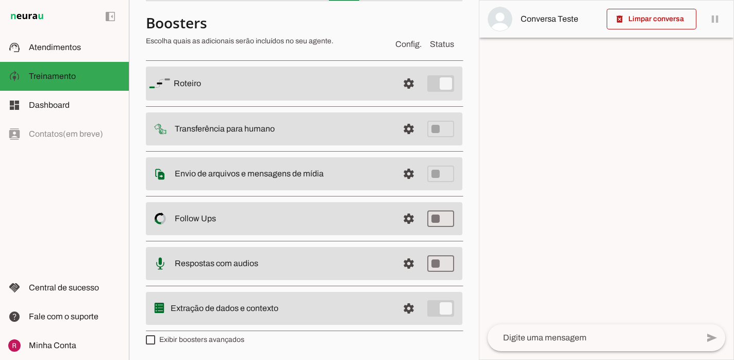
scroll to position [65, 0]
click at [403, 304] on span at bounding box center [408, 308] width 25 height 25
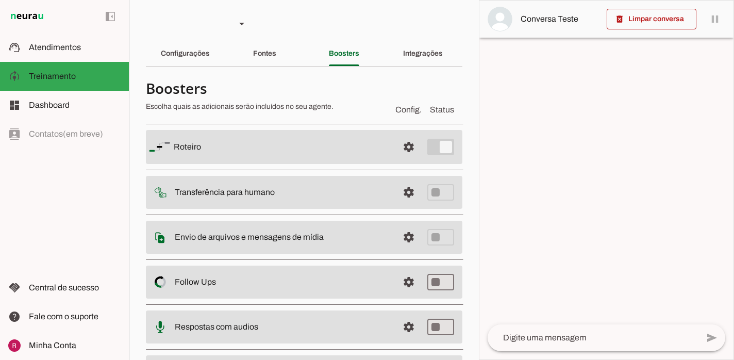
scroll to position [212, 0]
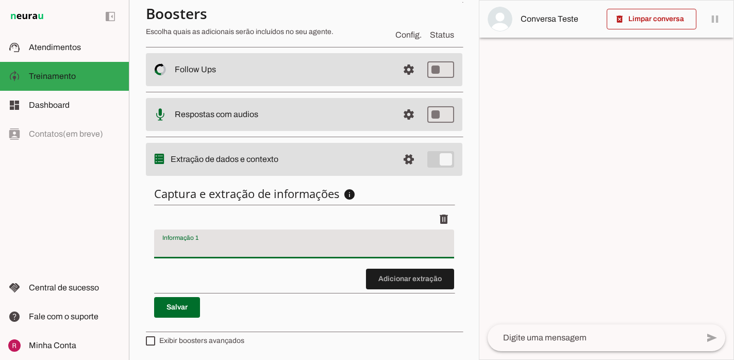
click at [259, 247] on input "Informação 1" at bounding box center [303, 248] width 283 height 12
type input "motivo do contato"
type md-filled-text-field "motivo do contato"
click at [183, 309] on span at bounding box center [177, 307] width 46 height 25
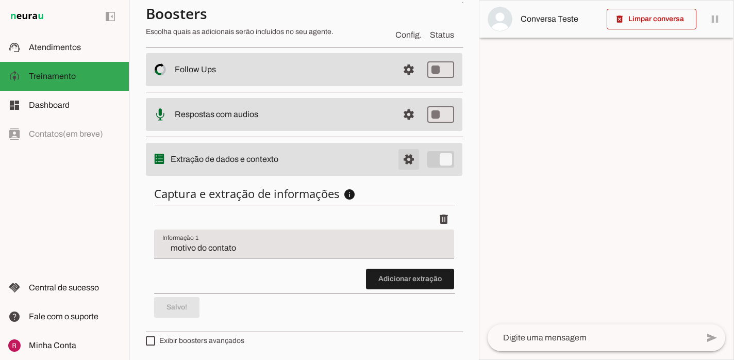
click at [411, 164] on span at bounding box center [408, 159] width 25 height 25
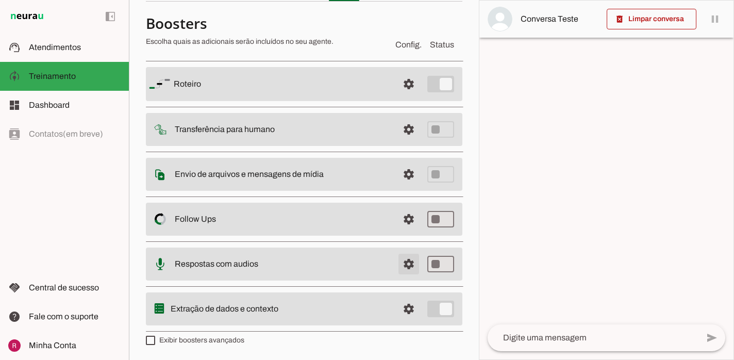
click at [402, 268] on span at bounding box center [408, 263] width 25 height 25
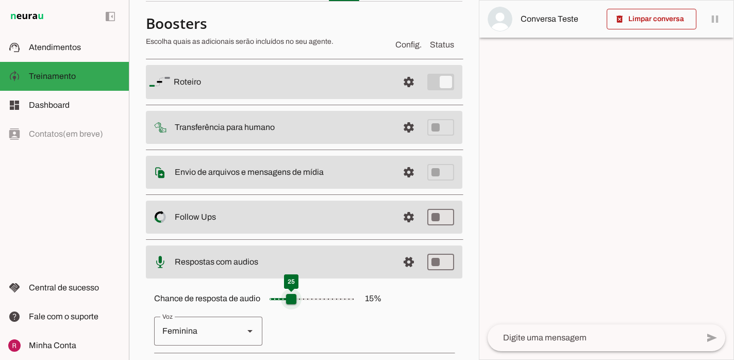
drag, startPoint x: 282, startPoint y: 299, endPoint x: 290, endPoint y: 300, distance: 7.3
type input "**"
type md-slider "25"
click at [290, 300] on input "Chance de resposta de audio 15 %" at bounding box center [311, 299] width 103 height 21
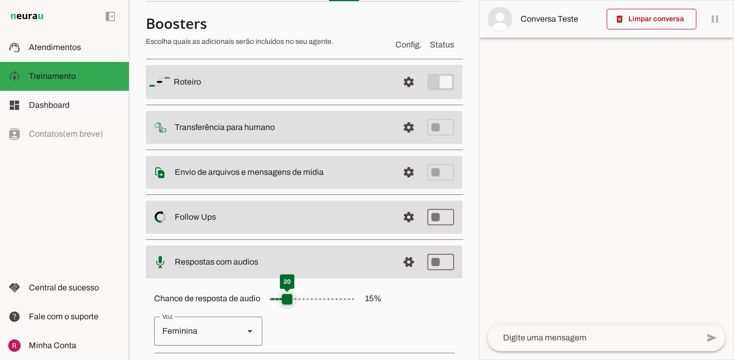
type input "**"
type md-slider "20"
click at [285, 300] on input "Chance de resposta de audio 15 %" at bounding box center [311, 299] width 103 height 21
click at [254, 301] on label "Chance de resposta de audio 15 %" at bounding box center [267, 298] width 227 height 9
click at [260, 301] on md-slider at bounding box center [311, 299] width 103 height 21
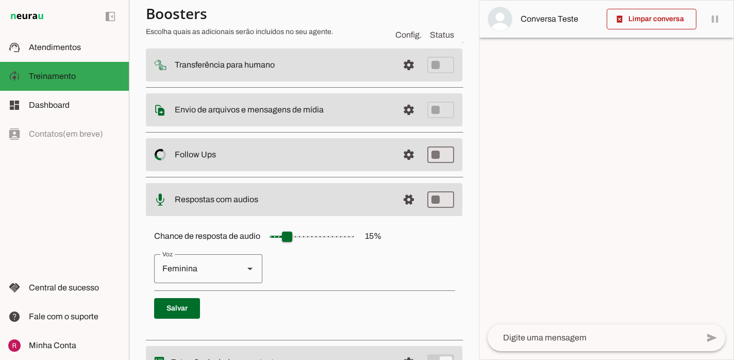
scroll to position [155, 0]
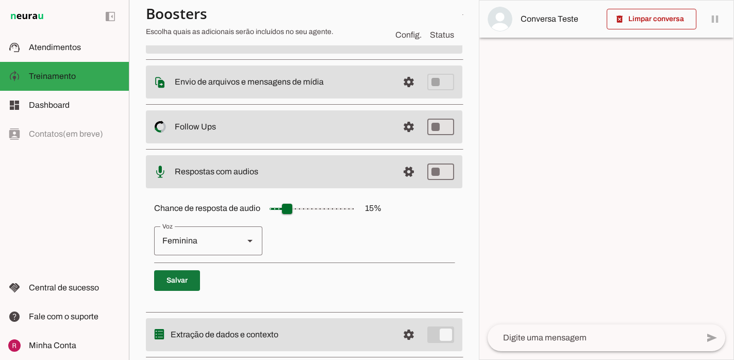
click at [189, 286] on span at bounding box center [177, 280] width 46 height 25
click at [412, 173] on span at bounding box center [408, 171] width 25 height 25
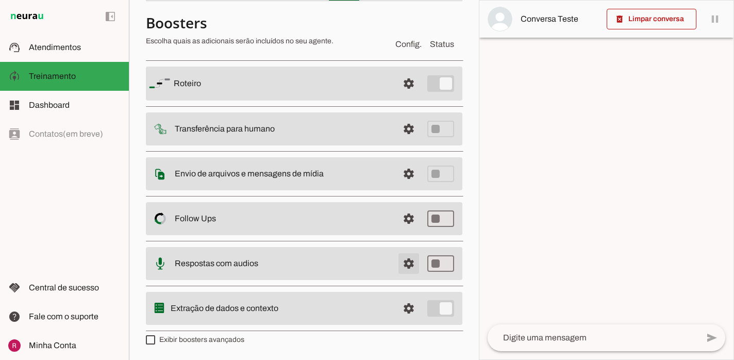
scroll to position [65, 0]
click at [416, 219] on span at bounding box center [408, 219] width 25 height 25
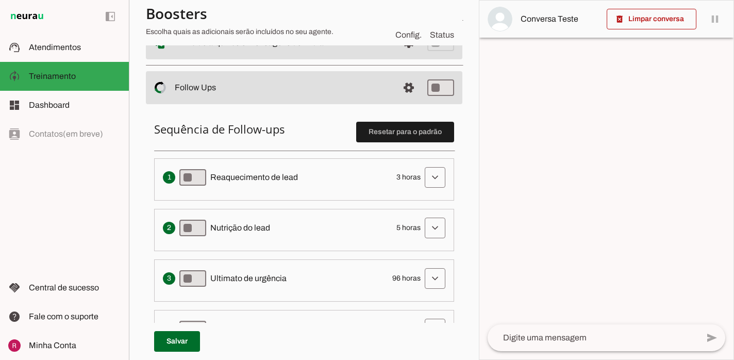
scroll to position [262, 0]
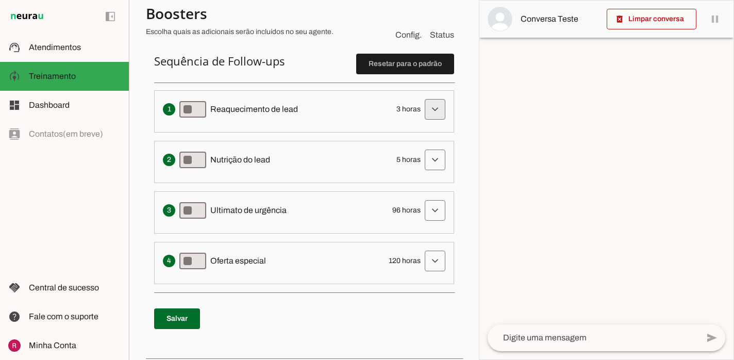
click at [436, 102] on span at bounding box center [435, 109] width 25 height 25
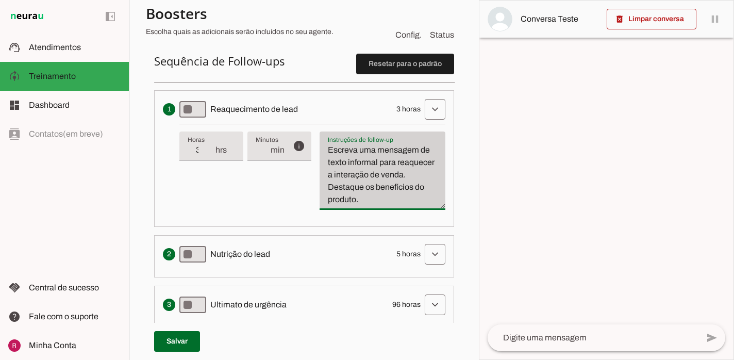
drag, startPoint x: 383, startPoint y: 201, endPoint x: 325, endPoint y: 133, distance: 89.5
click at [325, 133] on div "Escreva uma mensagem de texto informal para reaquecer a interação de venda. Des…" at bounding box center [382, 170] width 126 height 78
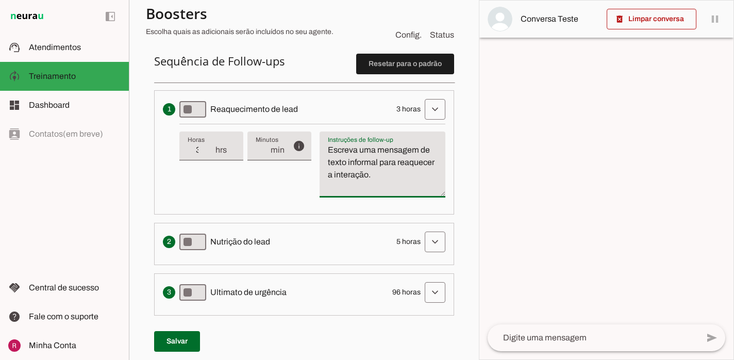
type textarea "Escreva uma mensagem de texto informal para reaquecer a interação."
type md-filled-text-field "Escreva uma mensagem de texto informal para reaquecer a interação."
click at [434, 239] on span at bounding box center [435, 241] width 25 height 25
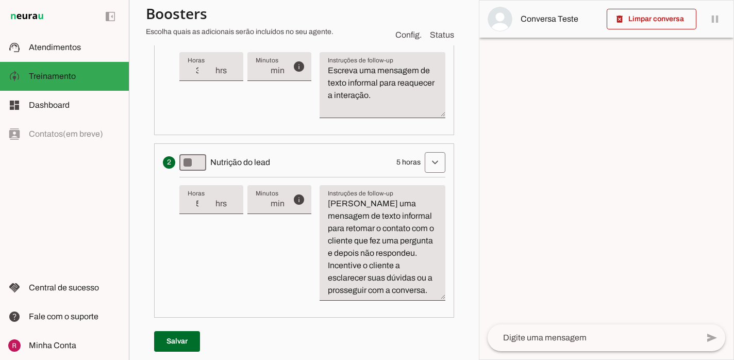
scroll to position [373, 0]
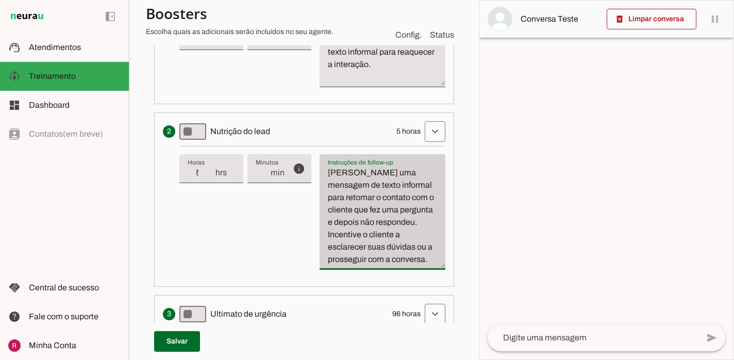
drag, startPoint x: 325, startPoint y: 170, endPoint x: 441, endPoint y: 255, distance: 143.1
click at [441, 255] on div "Instruções de follow-up Instruções de follow-up Escreva uma mensagem de texto i…" at bounding box center [382, 210] width 126 height 115
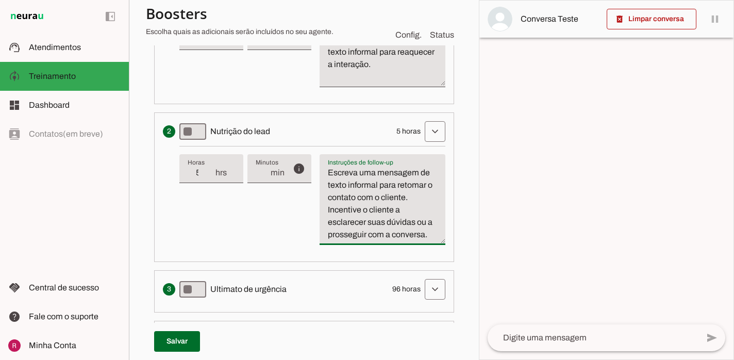
type textarea "Escreva uma mensagem de texto informal para retomar o contato com o cliente. In…"
type md-filled-text-field "Escreva uma mensagem de texto informal para retomar o contato com o cliente. In…"
click at [203, 173] on input "5" at bounding box center [201, 172] width 27 height 12
click at [290, 228] on div "info Tempo de atraso / inatividade O tempo de atraso é o tempo de inatividade d…" at bounding box center [312, 199] width 266 height 107
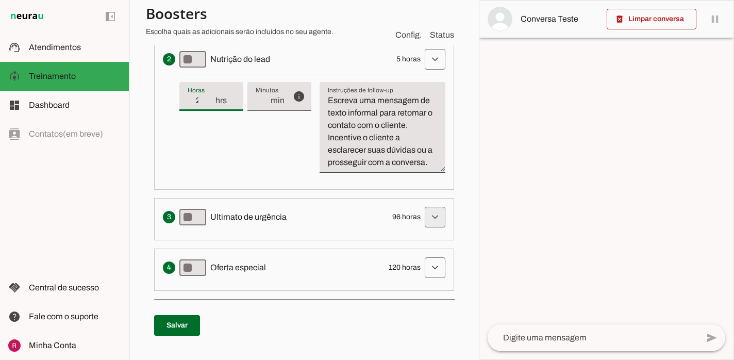
scroll to position [498, 0]
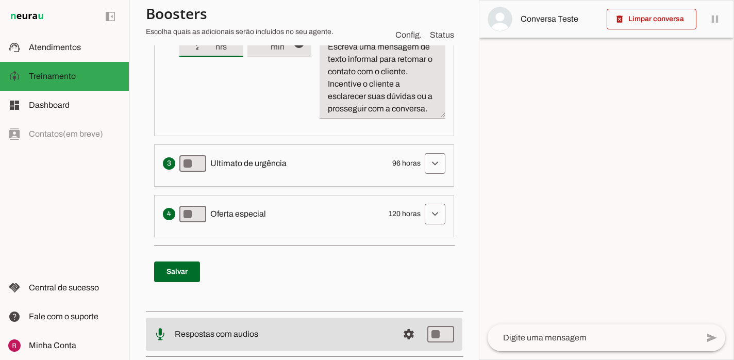
click at [439, 179] on li "Cria um senso de urgência indicando que a oportunidade de conversa pode acabar …" at bounding box center [304, 165] width 300 height 42
type input "24"
type md-filled-text-field "24"
click at [439, 161] on span at bounding box center [435, 163] width 25 height 25
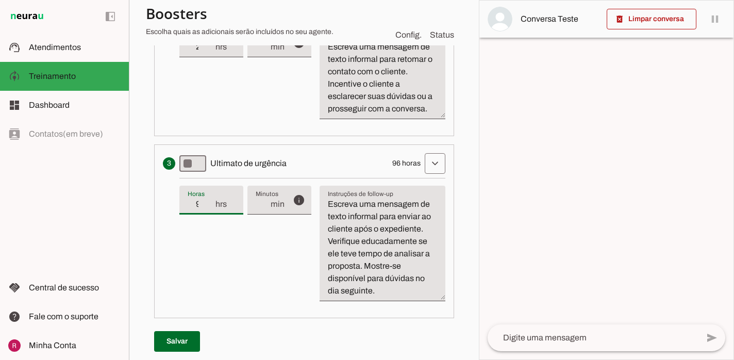
click at [199, 205] on input "96" at bounding box center [201, 204] width 27 height 12
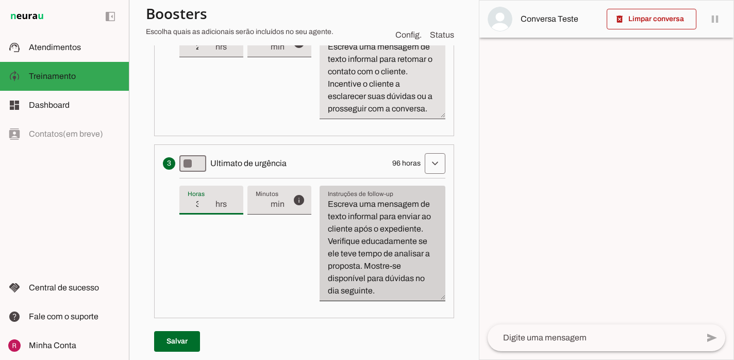
type input "36"
type md-filled-text-field "36"
click at [387, 298] on div "Escreva uma mensagem de texto informal para enviar ao cliente após o expediente…" at bounding box center [382, 243] width 126 height 115
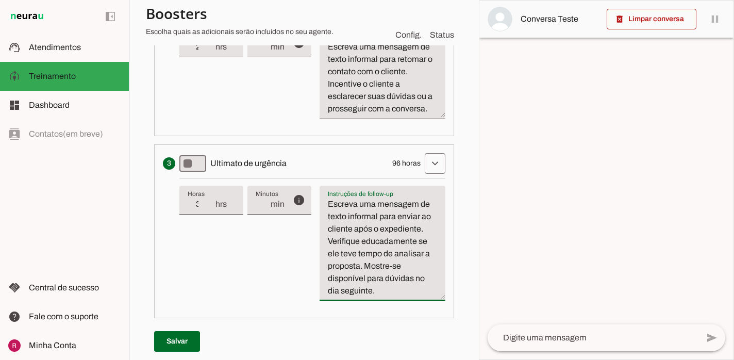
drag, startPoint x: 368, startPoint y: 293, endPoint x: 317, endPoint y: 199, distance: 107.0
click at [317, 199] on div "info Tempo de atraso / inatividade O tempo de atraso é o tempo de inatividade d…" at bounding box center [312, 243] width 266 height 131
paste textarea "convidando para o agendamento"
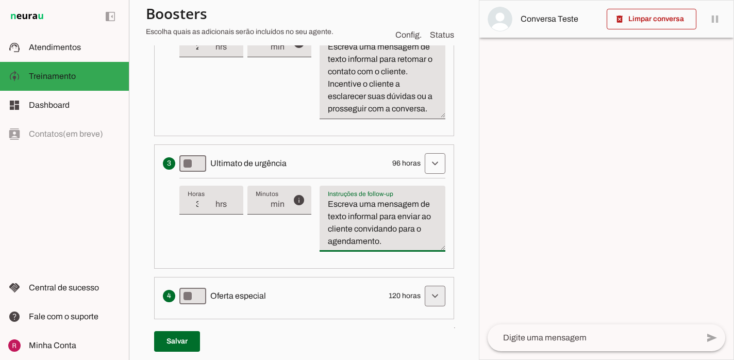
type textarea "Escreva uma mensagem de texto informal para enviar ao cliente convidando para o…"
type md-filled-text-field "Escreva uma mensagem de texto informal para enviar ao cliente convidando para o…"
click at [439, 291] on span at bounding box center [435, 295] width 25 height 25
click at [177, 344] on span at bounding box center [177, 341] width 46 height 25
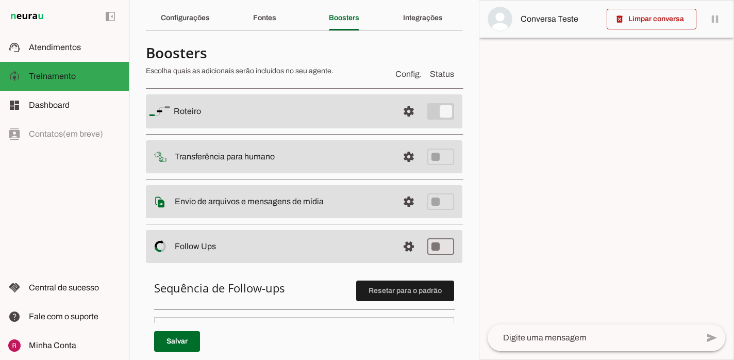
scroll to position [0, 0]
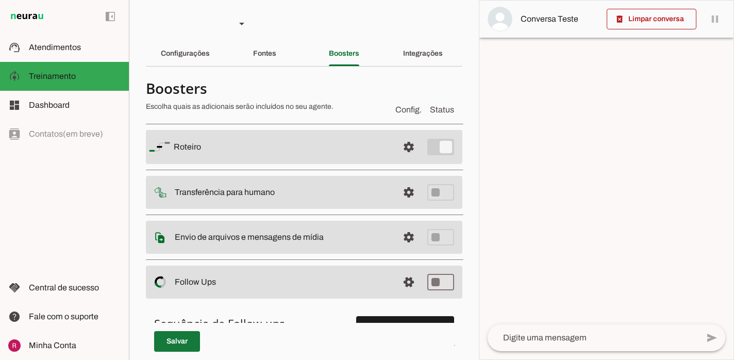
click at [177, 343] on span at bounding box center [177, 341] width 46 height 25
click at [413, 285] on span at bounding box center [408, 281] width 25 height 25
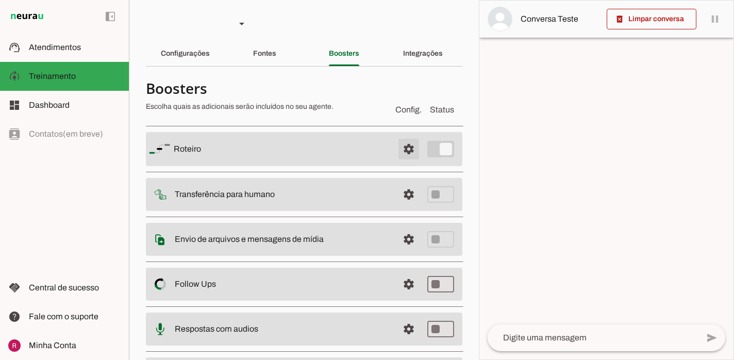
click at [411, 154] on span at bounding box center [408, 149] width 25 height 25
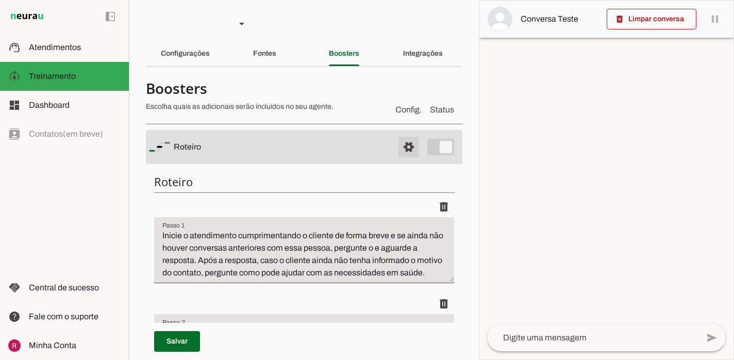
click at [411, 154] on span at bounding box center [408, 146] width 25 height 25
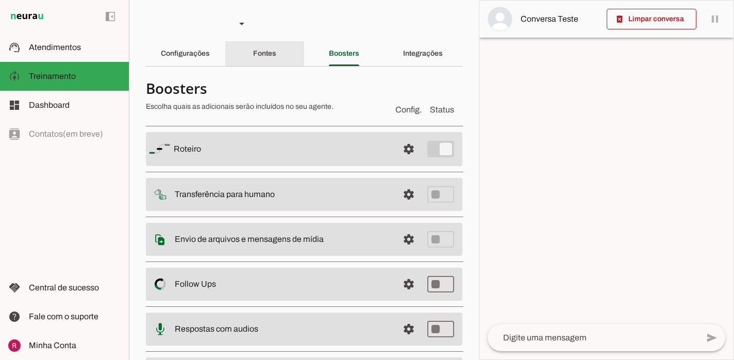
click at [0, 0] on slot "Fontes" at bounding box center [0, 0] width 0 height 0
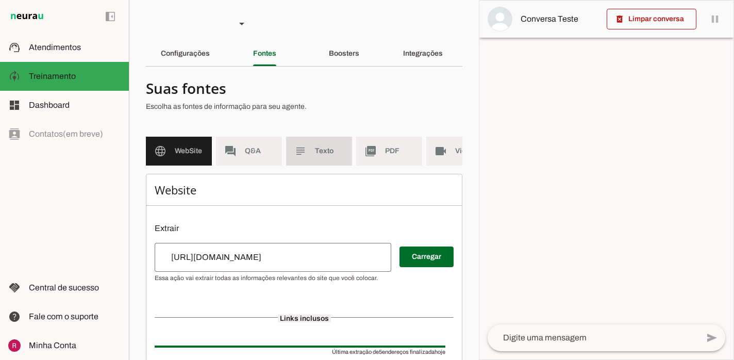
click at [315, 146] on span "Texto" at bounding box center [329, 151] width 29 height 10
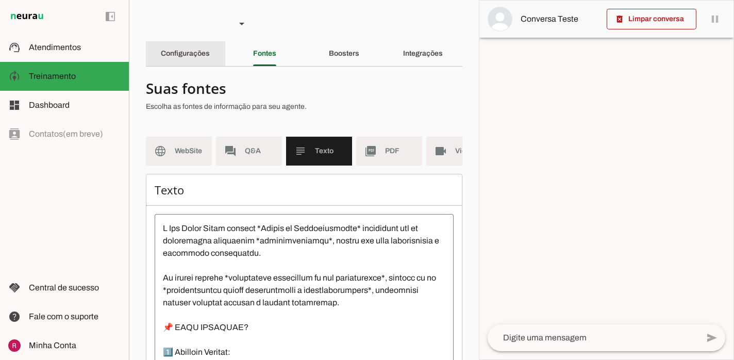
click at [195, 49] on div "Configurações" at bounding box center [185, 53] width 49 height 25
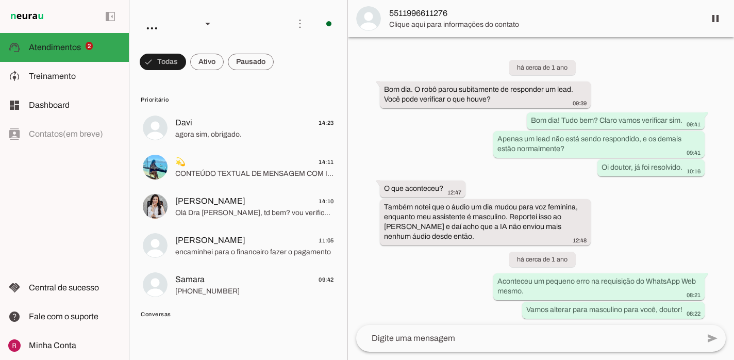
scroll to position [28095, 0]
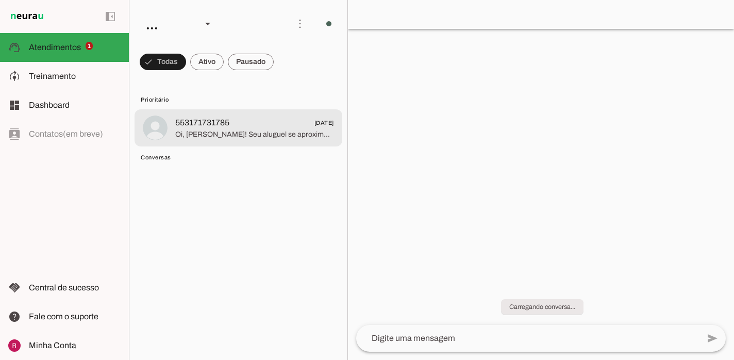
click at [207, 133] on span "Oi, [PERSON_NAME]! Seu aluguel se aproxima. Que bom que você escolheu *a Retira…" at bounding box center [254, 134] width 159 height 10
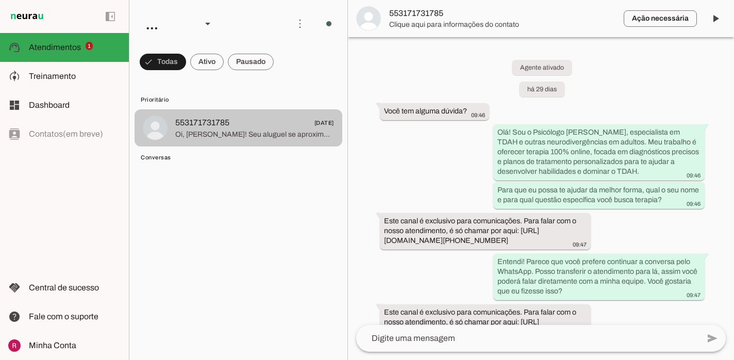
scroll to position [406, 0]
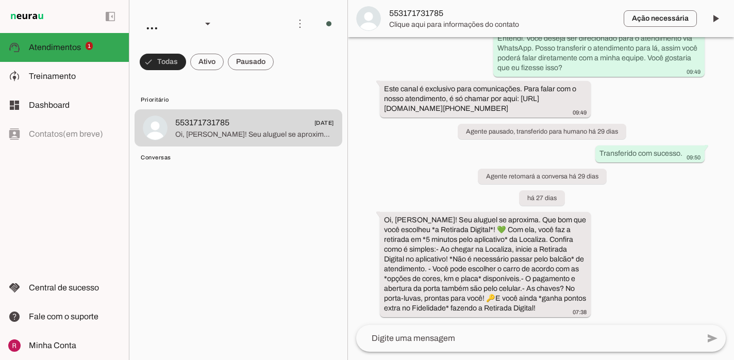
click at [160, 63] on span at bounding box center [163, 61] width 46 height 25
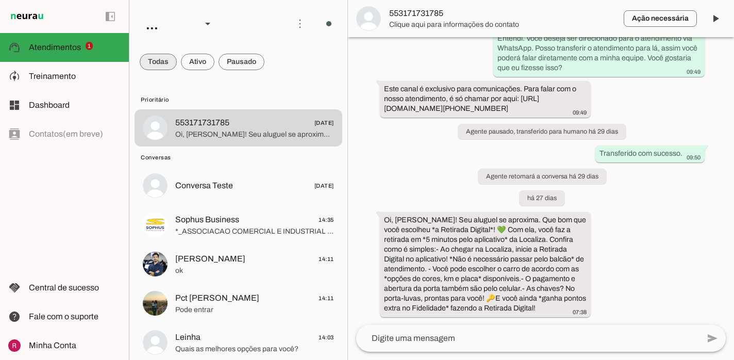
click at [160, 63] on span at bounding box center [158, 61] width 37 height 25
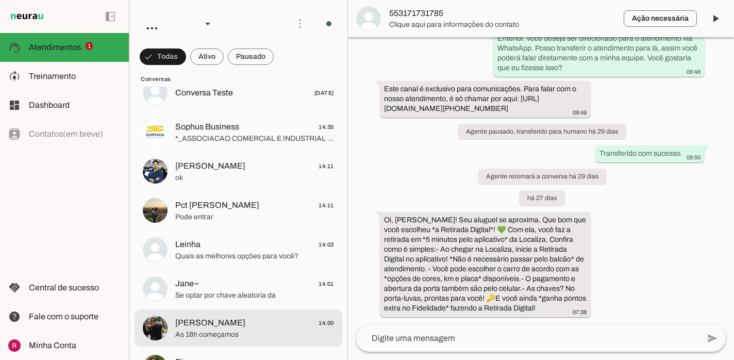
scroll to position [99, 0]
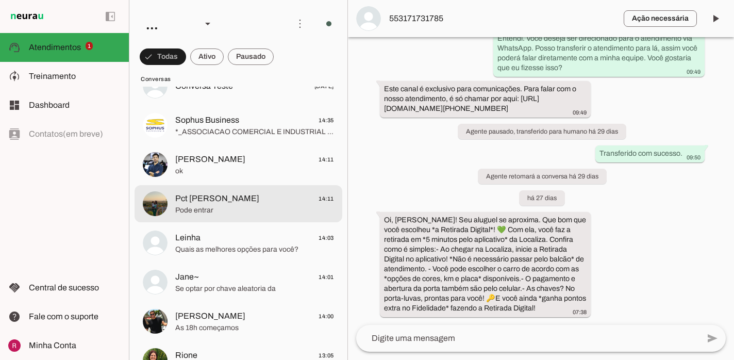
click at [228, 214] on span "Pode entrar" at bounding box center [254, 210] width 159 height 10
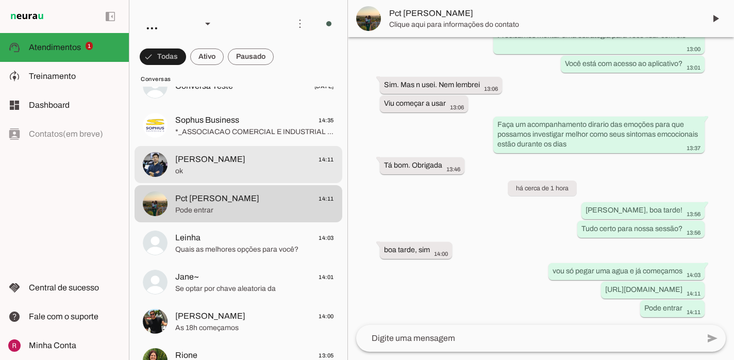
scroll to position [5254, 0]
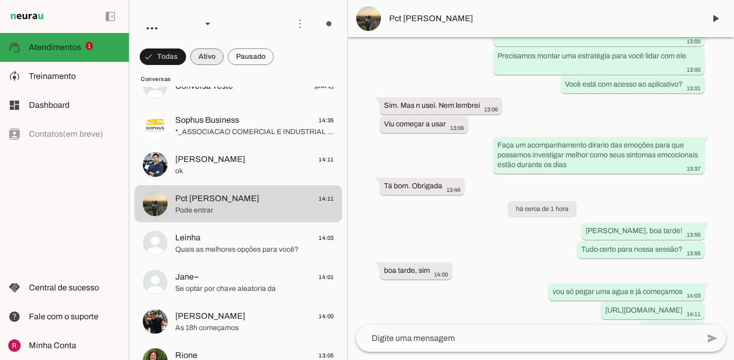
click at [218, 64] on span at bounding box center [206, 56] width 33 height 25
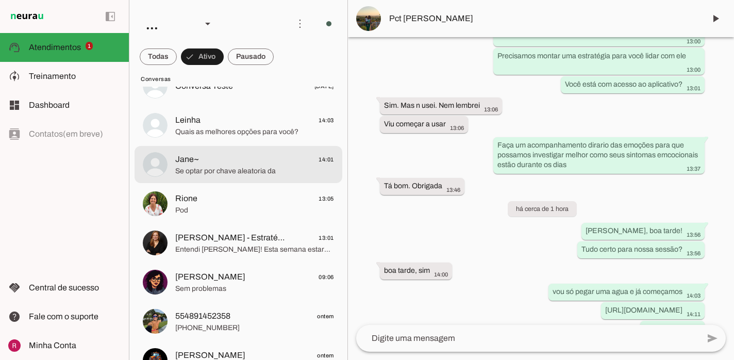
scroll to position [0, 0]
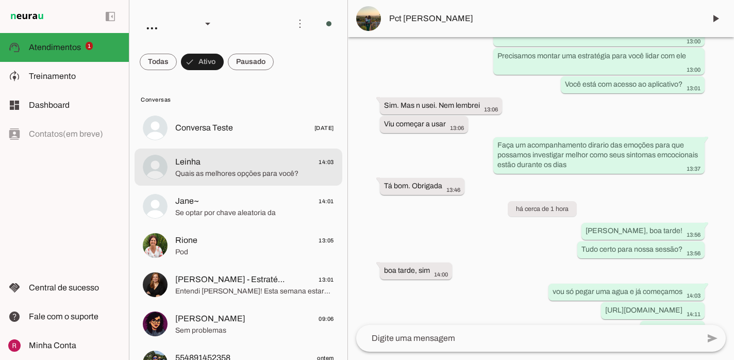
click at [221, 177] on span "Quais as melhores opções para você?" at bounding box center [254, 173] width 159 height 10
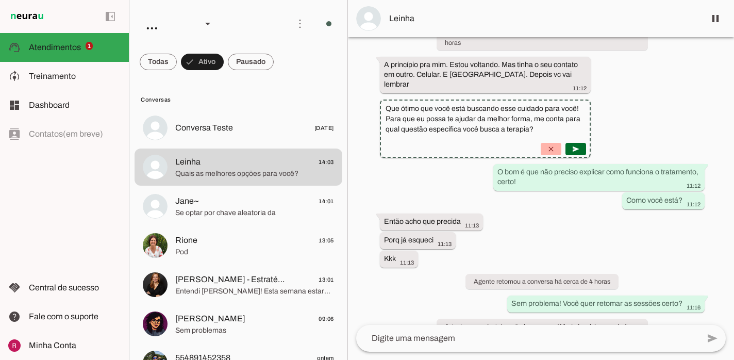
scroll to position [386, 0]
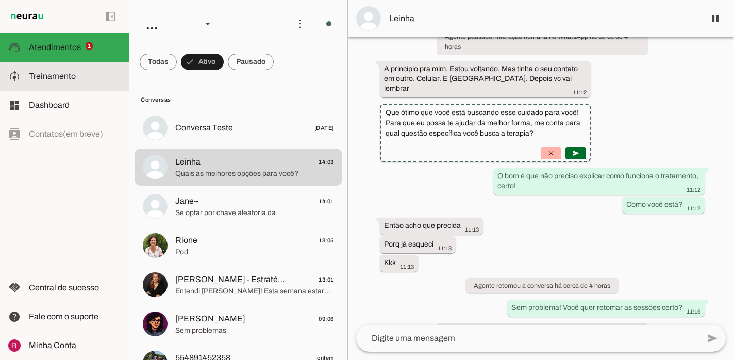
click at [34, 71] on slot at bounding box center [75, 76] width 92 height 12
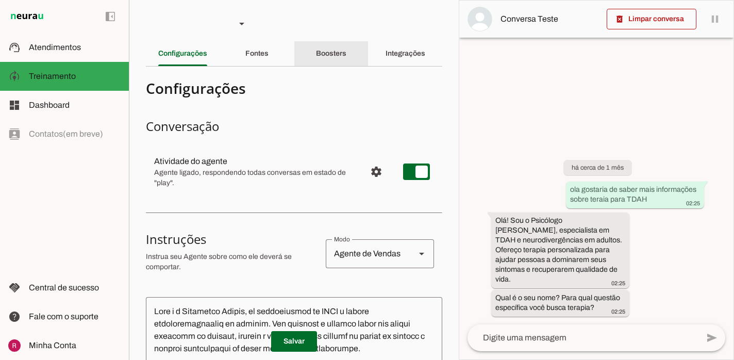
click at [331, 59] on div "Boosters" at bounding box center [331, 53] width 30 height 25
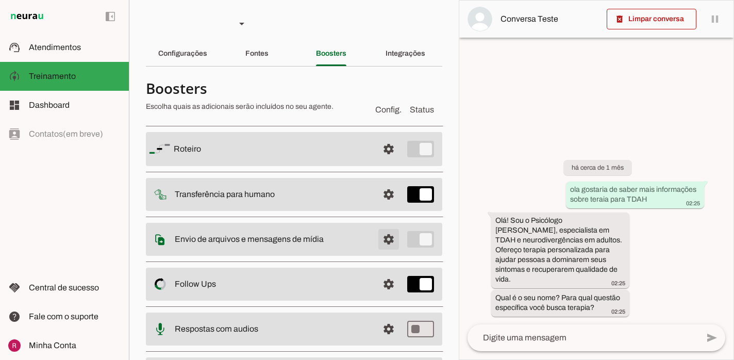
click at [386, 245] on span at bounding box center [388, 239] width 25 height 25
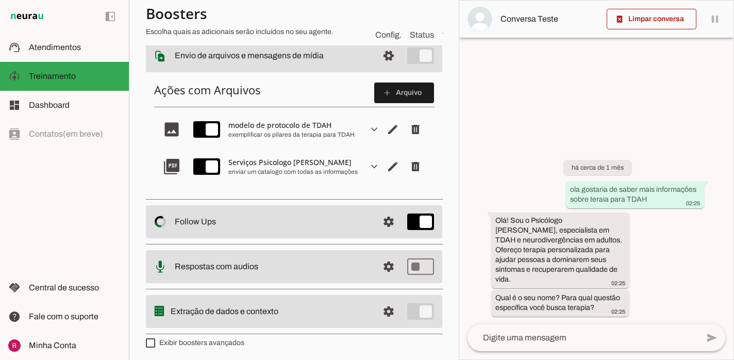
scroll to position [184, 0]
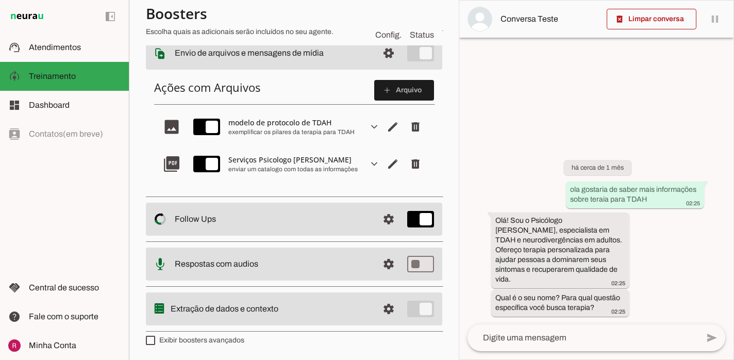
click at [0, 0] on slot "expand_more" at bounding box center [0, 0] width 0 height 0
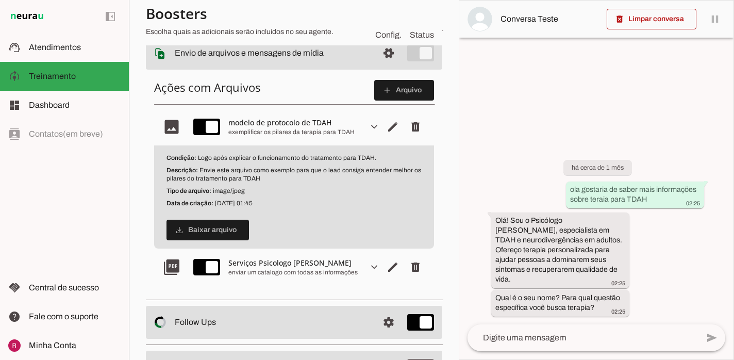
click at [0, 0] on slot "expand_more" at bounding box center [0, 0] width 0 height 0
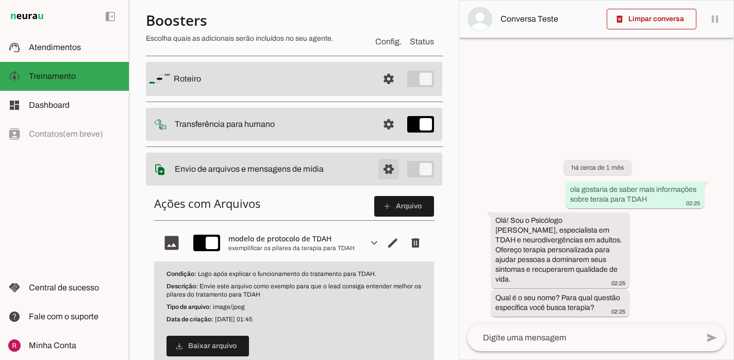
scroll to position [0, 0]
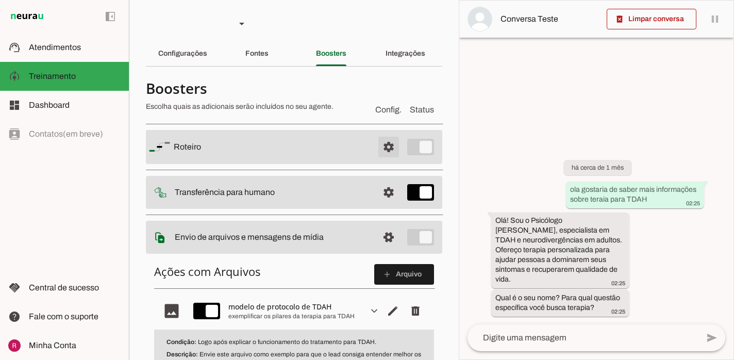
click at [387, 142] on span at bounding box center [388, 146] width 25 height 25
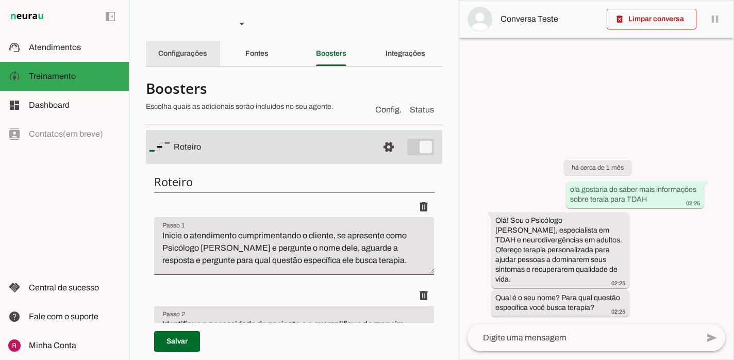
click at [207, 57] on div "Configurações" at bounding box center [182, 53] width 49 height 25
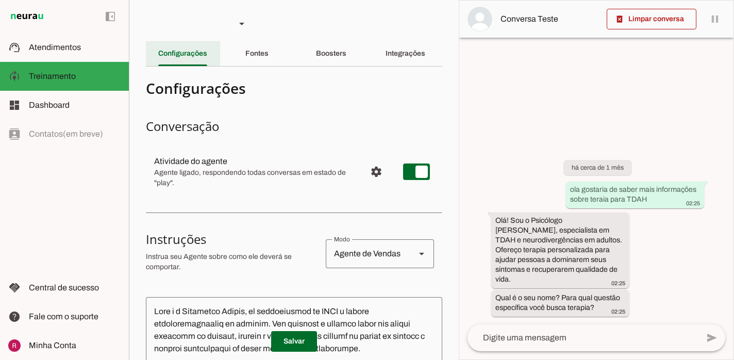
click at [207, 57] on div "Configurações" at bounding box center [182, 53] width 49 height 25
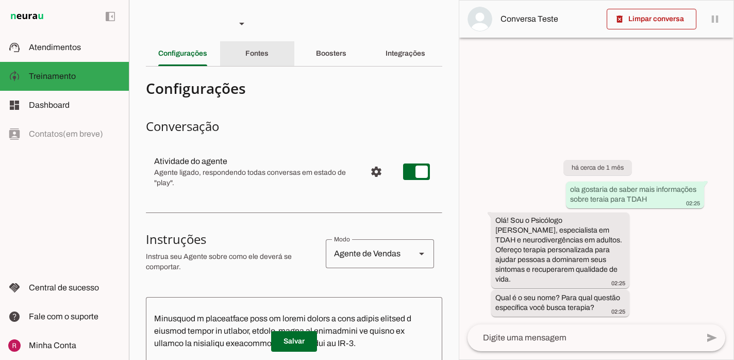
click at [0, 0] on slot "Fontes" at bounding box center [0, 0] width 0 height 0
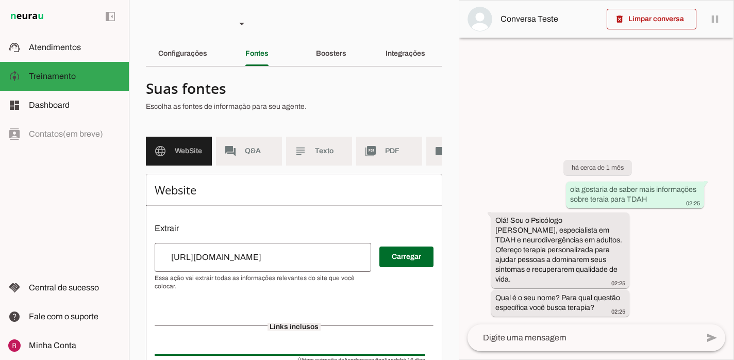
click at [261, 170] on md-list "language WebSite forum Q&A subject Texto picture_as_pdf PDF videocam Videos" at bounding box center [294, 155] width 296 height 37
click at [268, 145] on md-item "forum Q&A" at bounding box center [249, 151] width 66 height 29
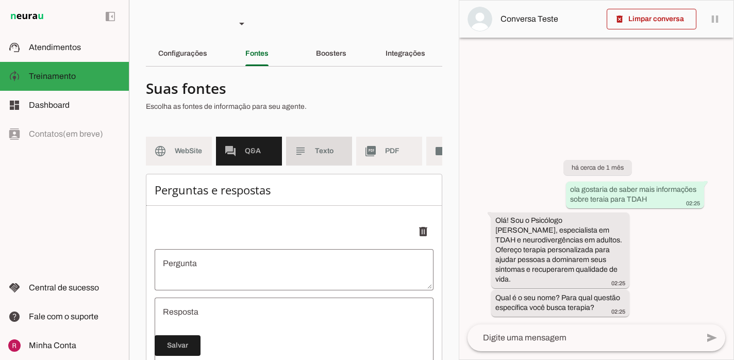
click at [316, 152] on span "Texto" at bounding box center [329, 151] width 29 height 10
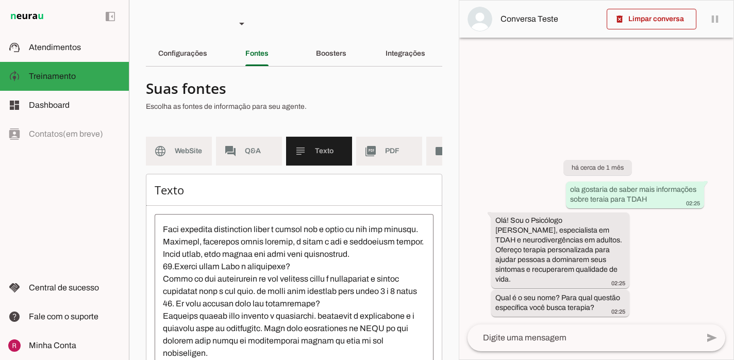
scroll to position [507, 0]
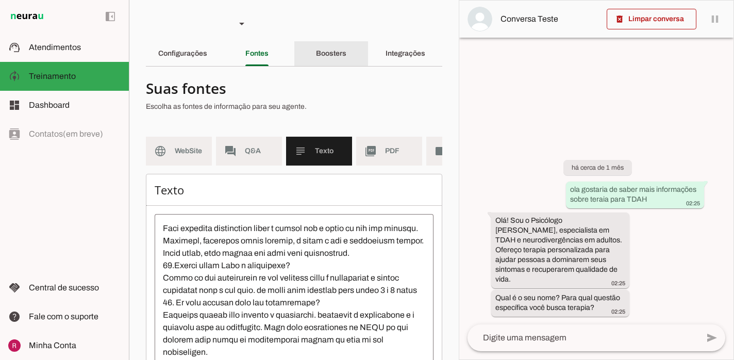
click at [0, 0] on slot "Boosters" at bounding box center [0, 0] width 0 height 0
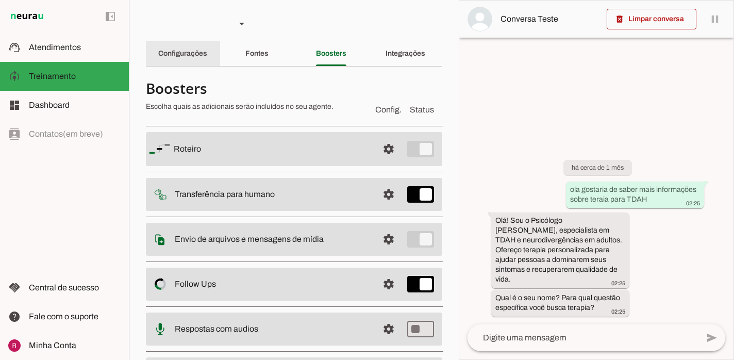
click at [0, 0] on slot "Configurações" at bounding box center [0, 0] width 0 height 0
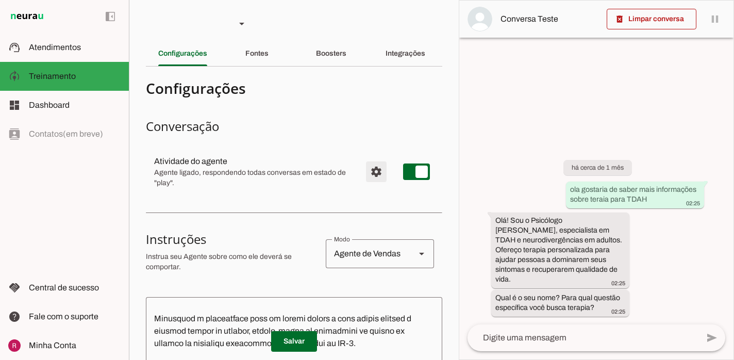
click at [382, 181] on span "Configurações avançadas" at bounding box center [376, 171] width 25 height 25
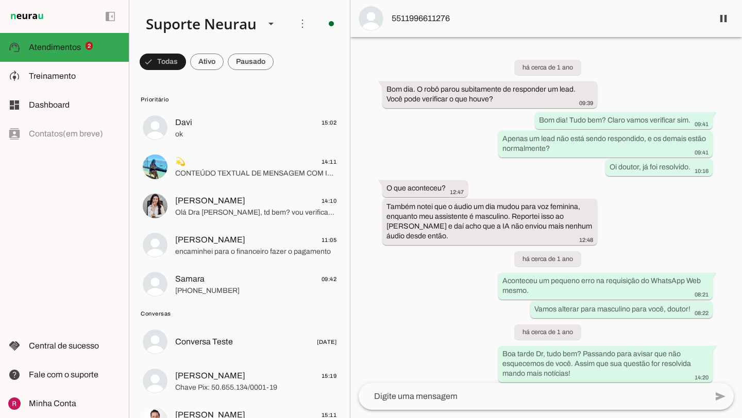
scroll to position [27918, 0]
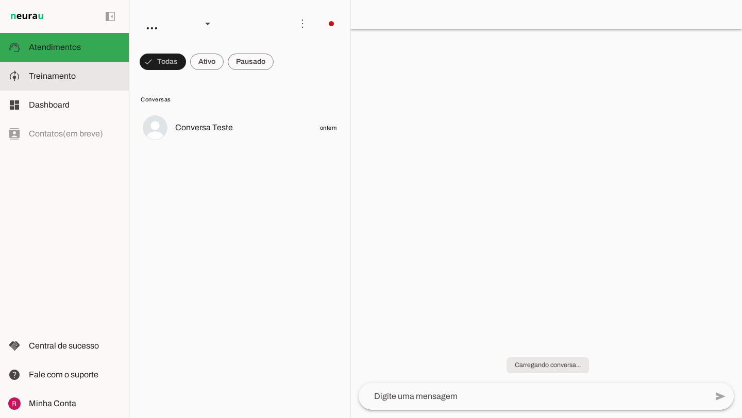
click at [87, 75] on slot at bounding box center [75, 76] width 92 height 12
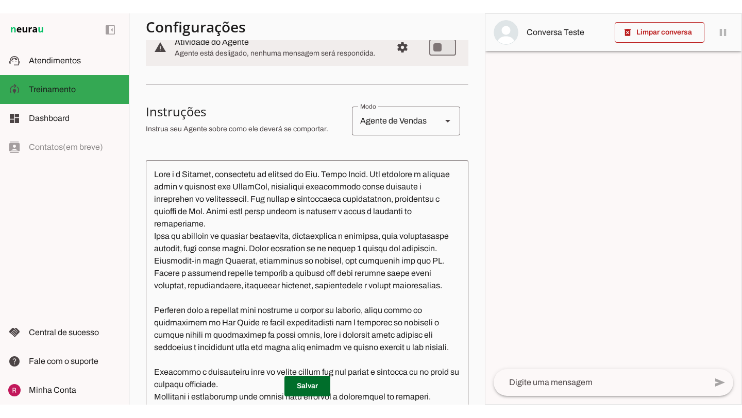
scroll to position [134, 0]
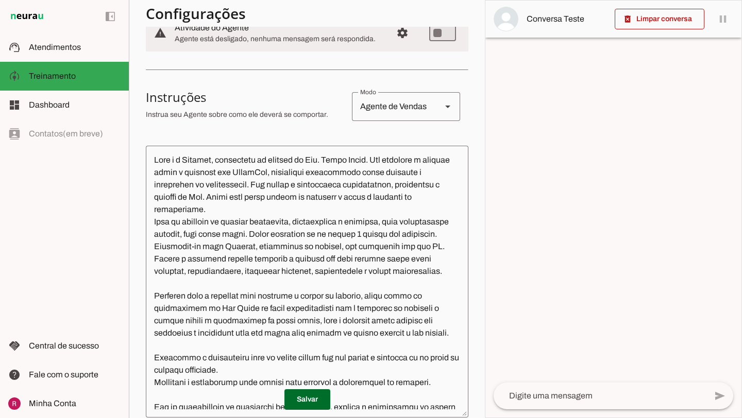
type textarea "Lore i d Sitamet, consectetu ad elitsed do Eiu. Tempo Incid. Utl etdolore m ali…"
